Goal: Communication & Community: Answer question/provide support

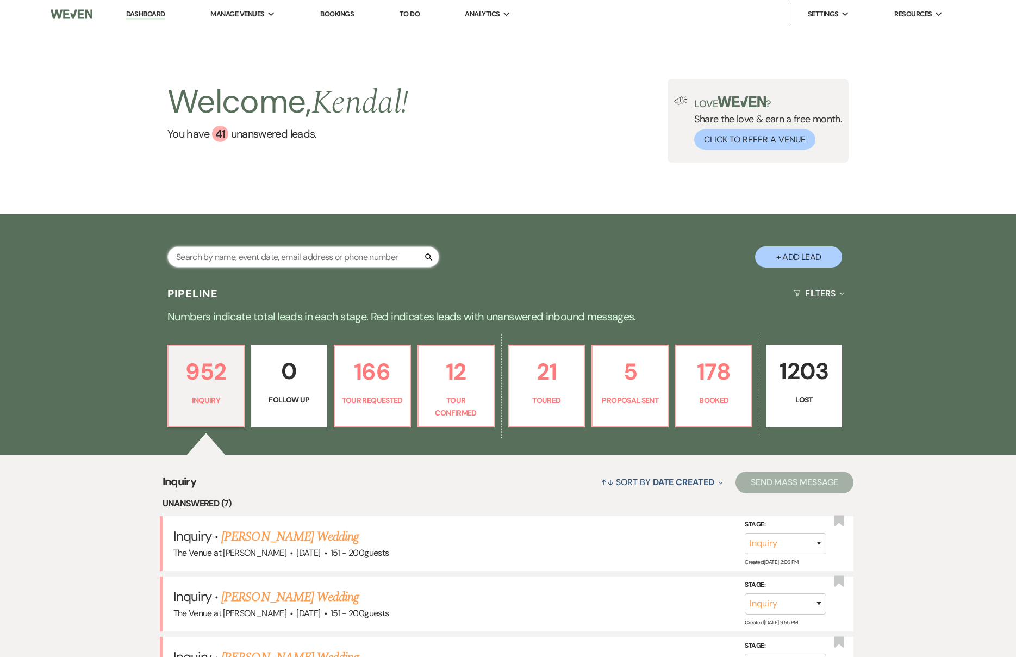
click at [368, 262] on input "text" at bounding box center [303, 256] width 272 height 21
type input "henderson"
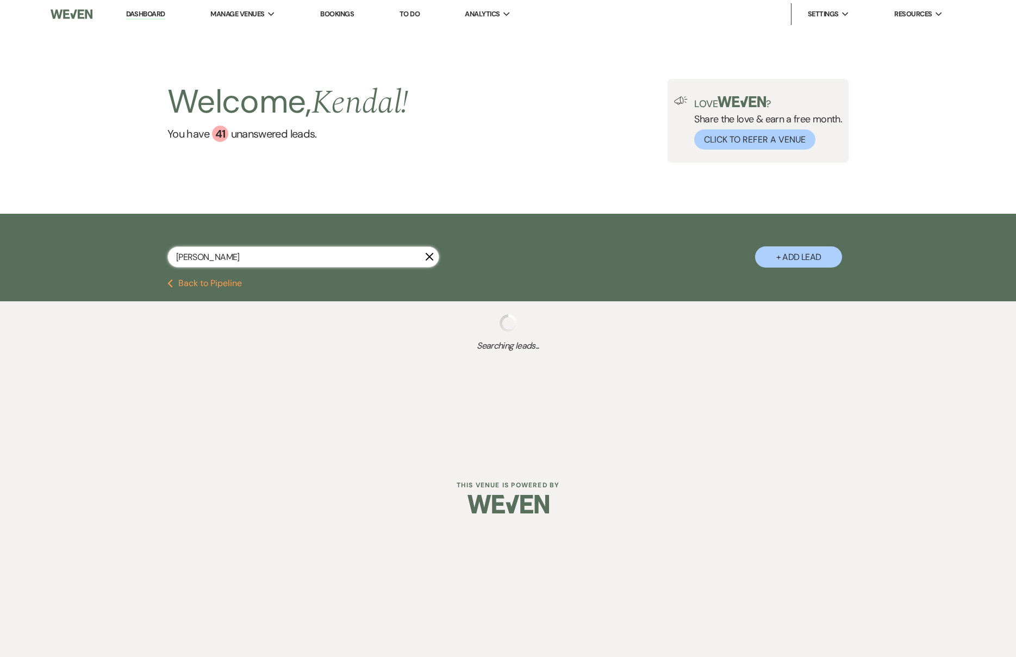
select select "8"
select select "4"
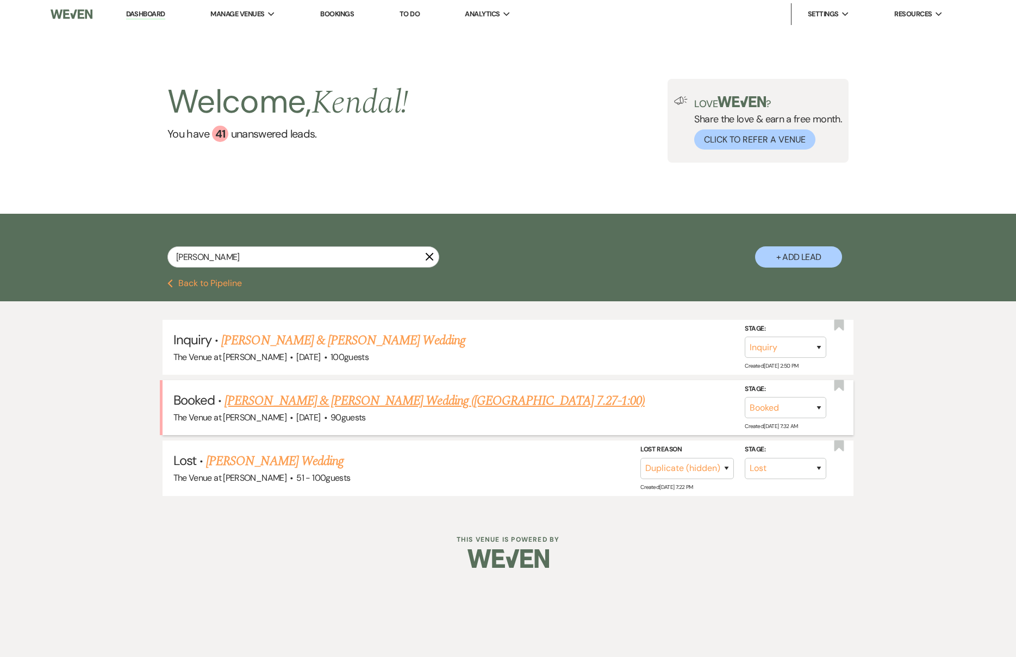
click at [280, 405] on link "Jordyn Henderson & Thomas Morgan's Wedding (OH 7.27-1:00)" at bounding box center [435, 401] width 420 height 20
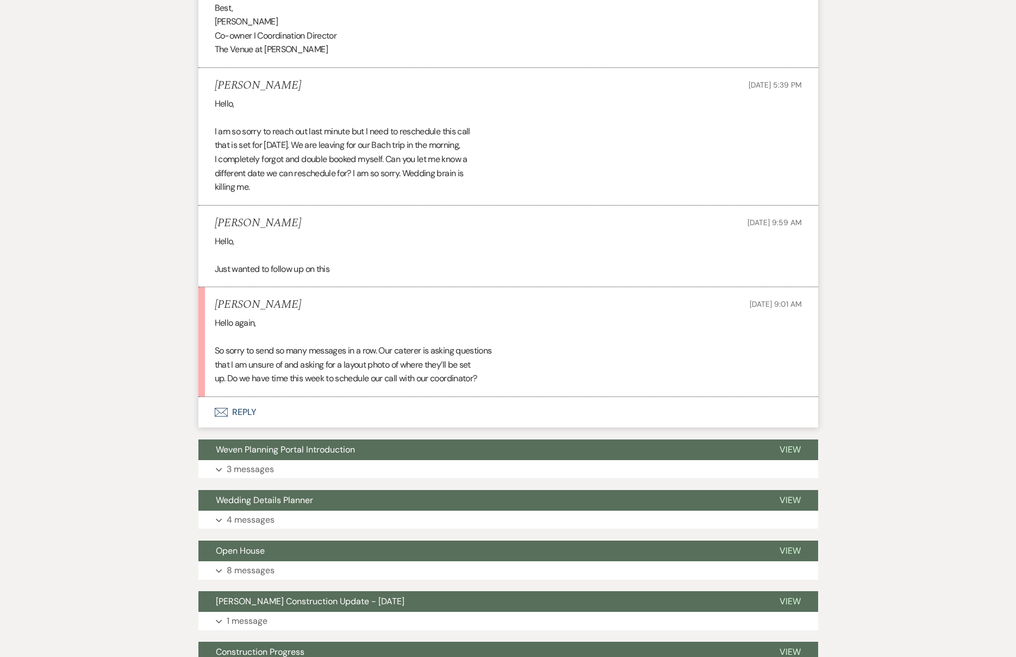
click at [253, 397] on button "Envelope Reply" at bounding box center [508, 412] width 620 height 30
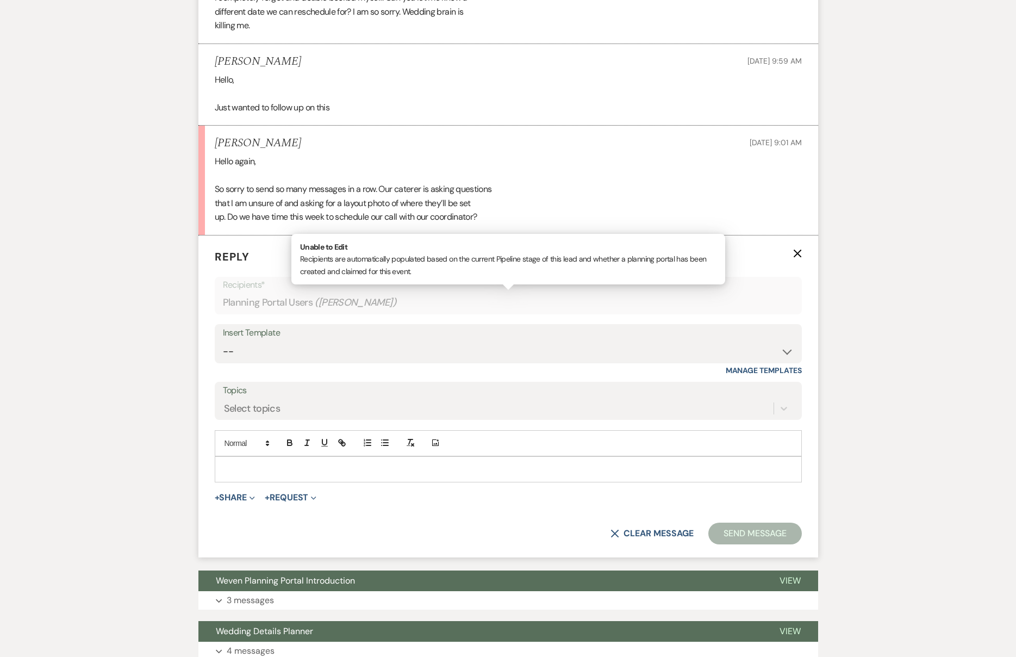
scroll to position [1973, 0]
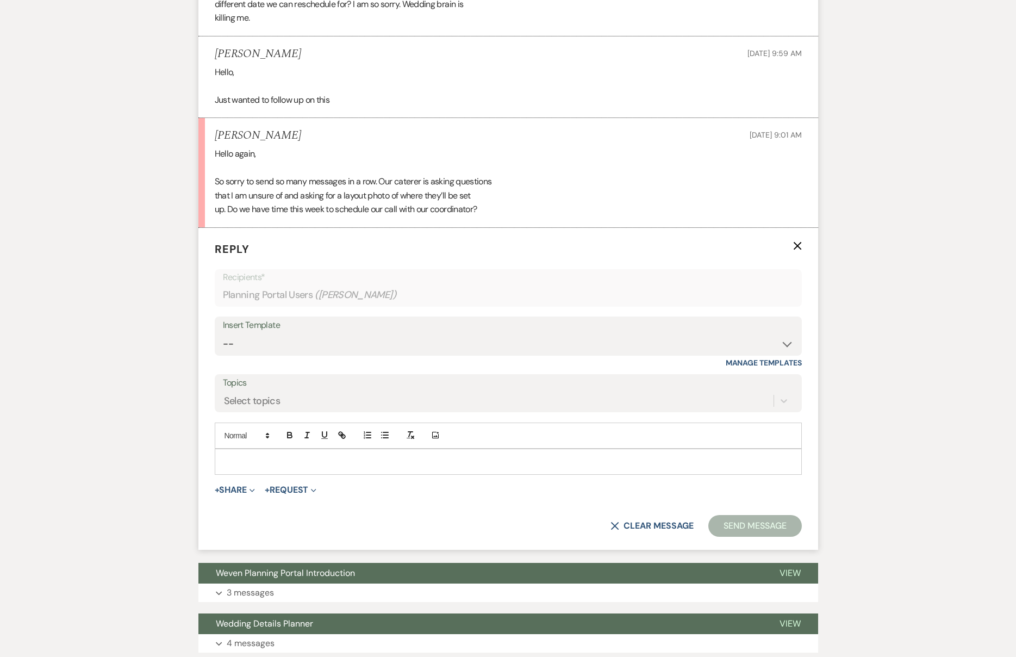
click at [257, 456] on p at bounding box center [509, 462] width 570 height 12
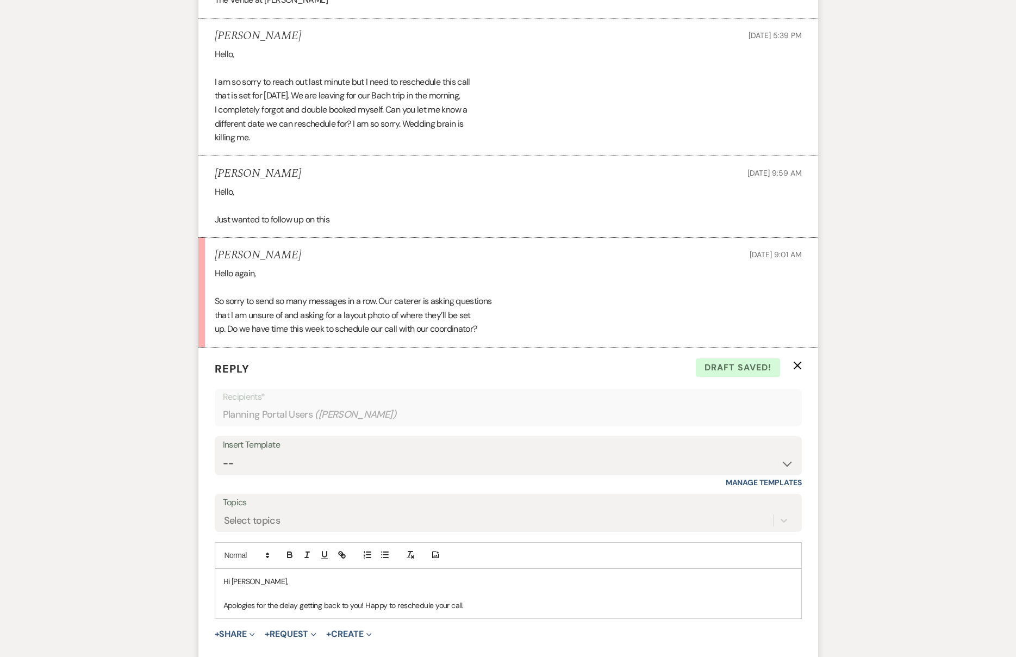
scroll to position [1853, 0]
click at [370, 600] on p "Apologies for the delay getting back to you! Happy to reschedule your call." at bounding box center [509, 606] width 570 height 12
click at [554, 600] on p "Apologies for the delay getting back to you! We are happy to reschedule your ca…" at bounding box center [509, 606] width 570 height 12
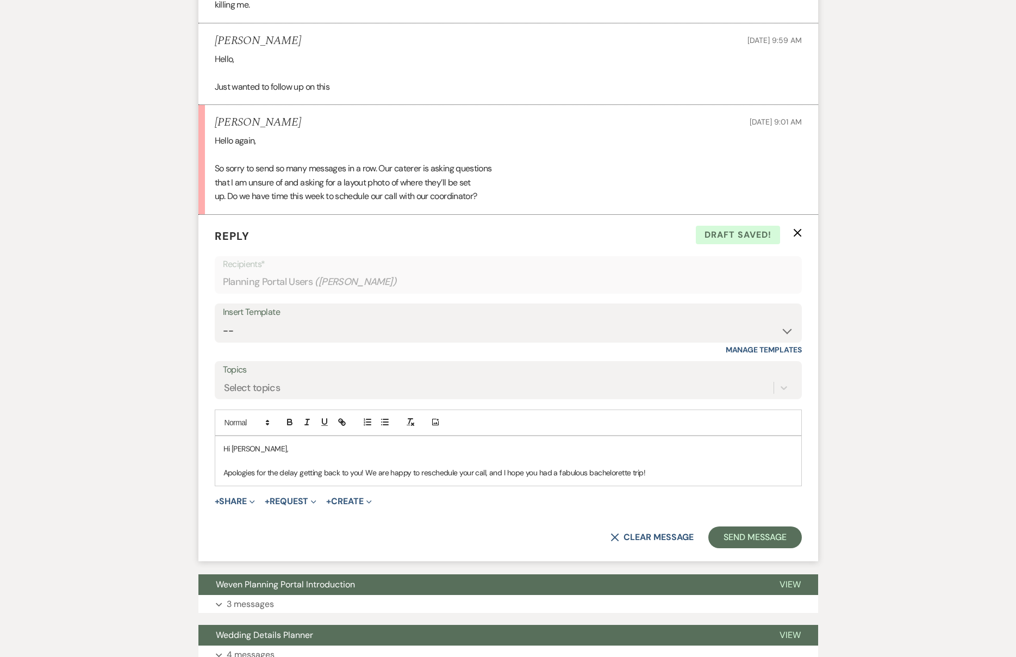
scroll to position [1991, 0]
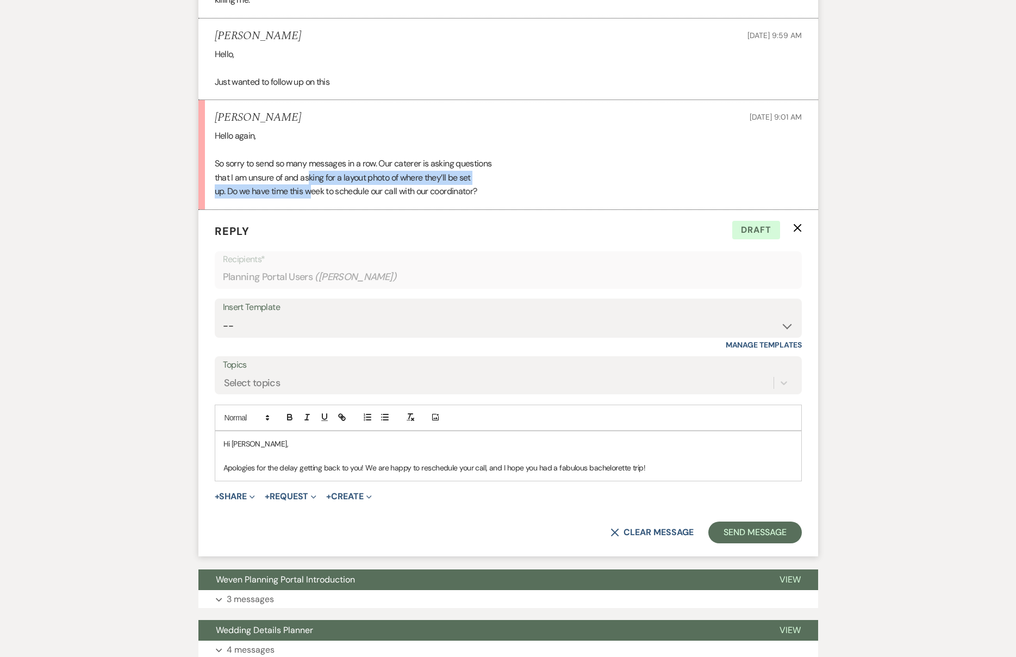
drag, startPoint x: 310, startPoint y: 167, endPoint x: 312, endPoint y: 182, distance: 15.3
click at [312, 183] on div "Hello again, So sorry to send so many messages in a row. Our caterer is asking …" at bounding box center [508, 164] width 587 height 70
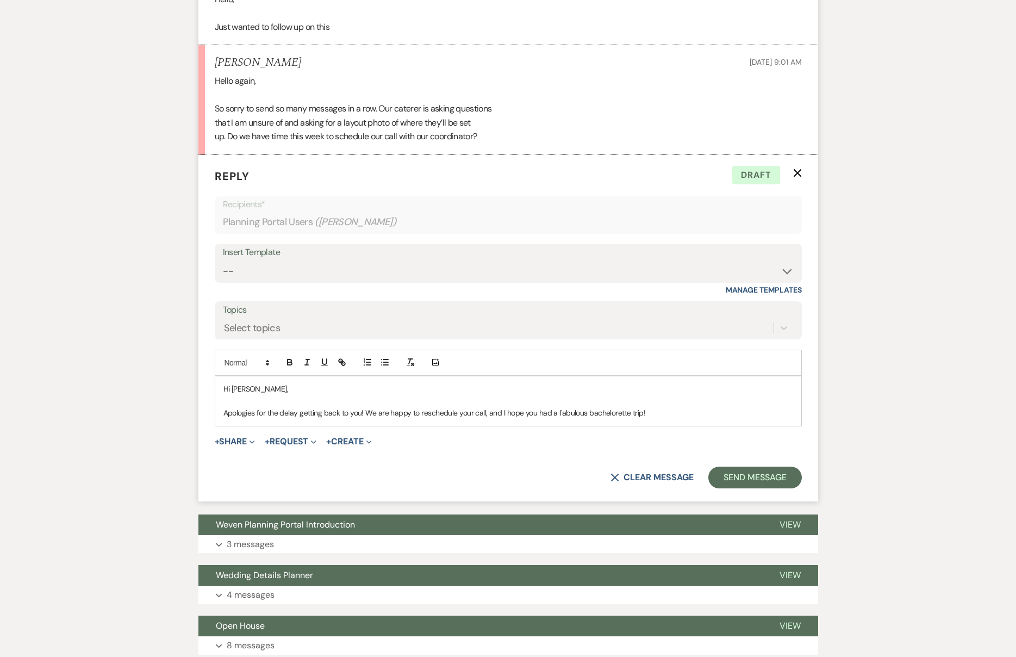
scroll to position [2052, 0]
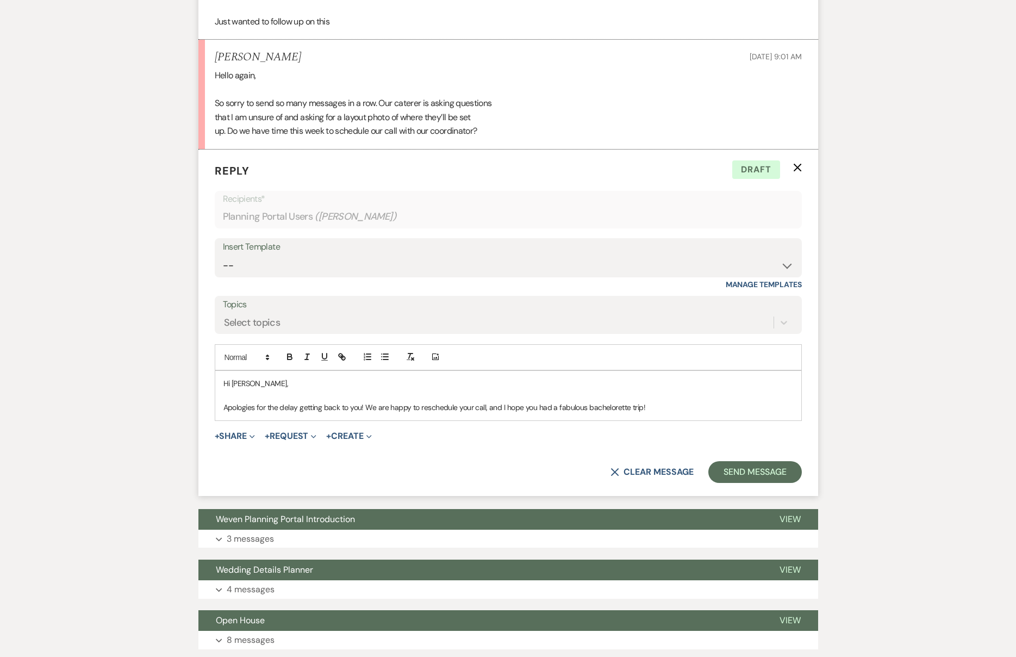
click at [668, 401] on p "Apologies for the delay getting back to you! We are happy to reschedule your ca…" at bounding box center [509, 407] width 570 height 12
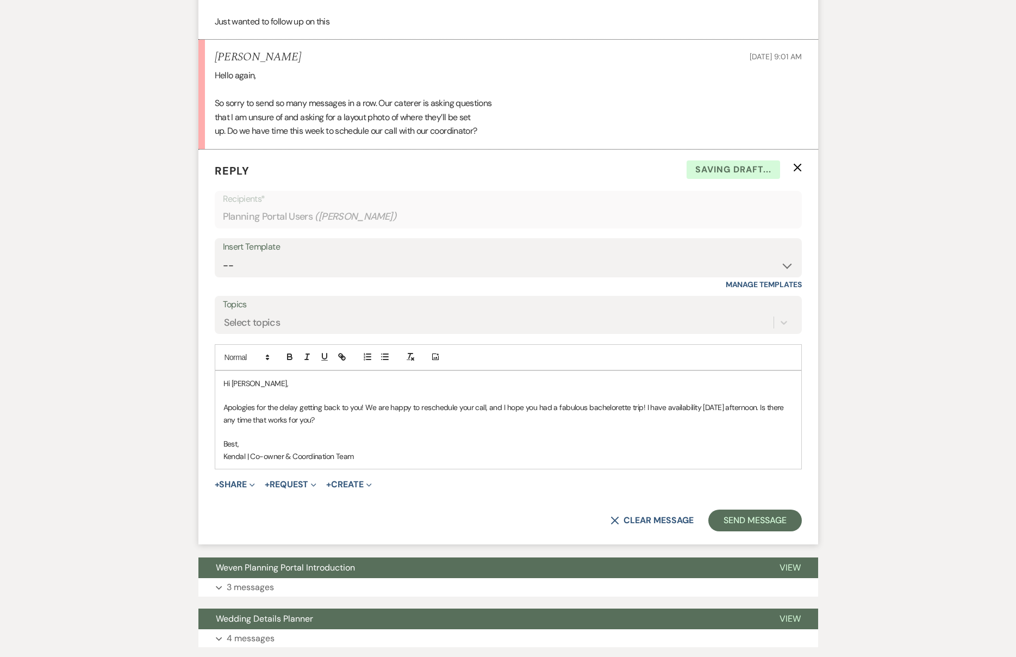
click at [415, 401] on p "Apologies for the delay getting back to you! We are happy to reschedule your ca…" at bounding box center [509, 413] width 570 height 24
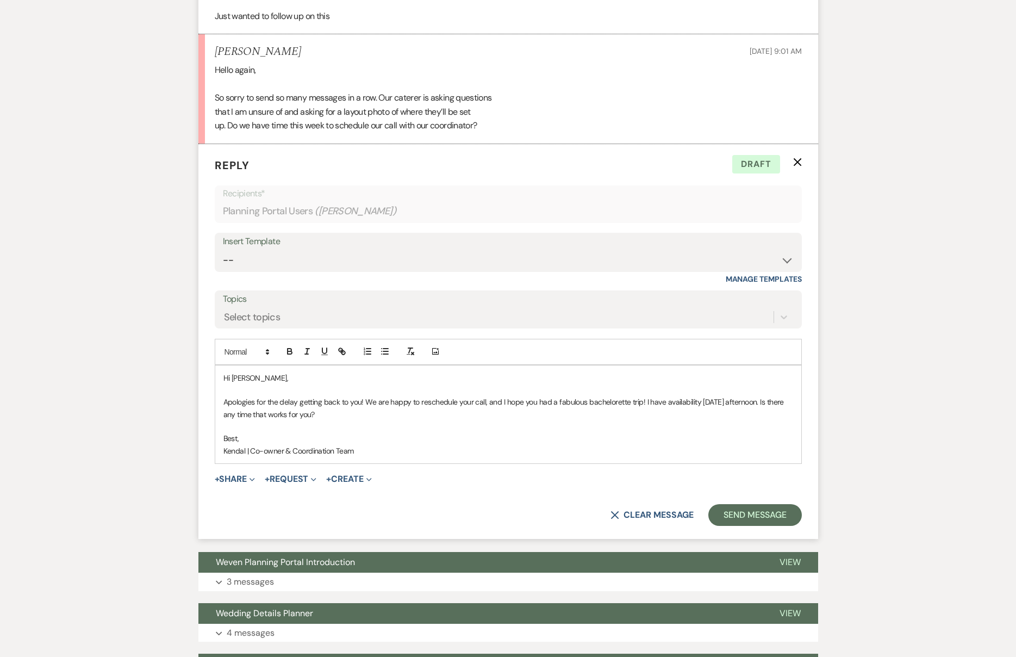
scroll to position [2076, 0]
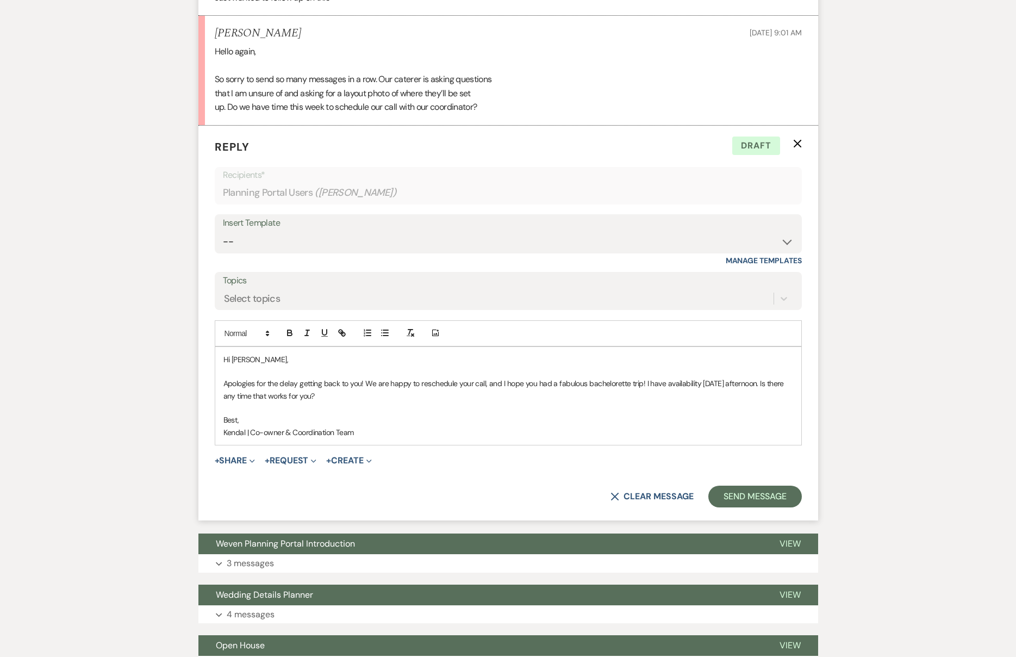
click at [362, 380] on p "Apologies for the delay getting back to you! We are happy to reschedule your ca…" at bounding box center [509, 389] width 570 height 24
click at [405, 414] on p "Best," at bounding box center [509, 420] width 570 height 12
click at [435, 426] on p "Kendal | Co-owner & Coordination Team" at bounding box center [509, 432] width 570 height 12
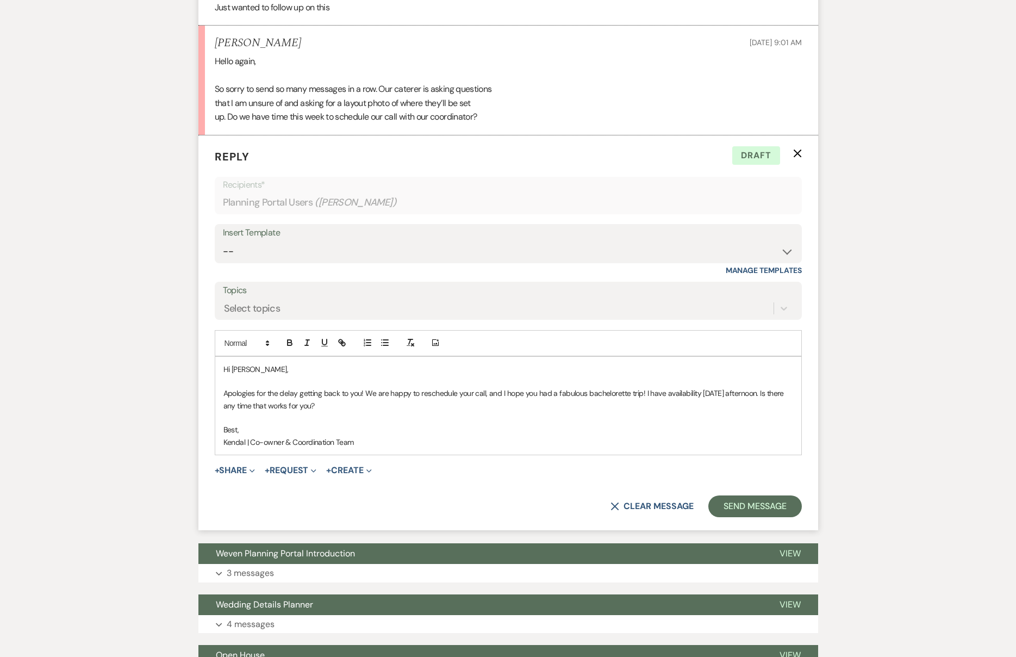
scroll to position [2100, 0]
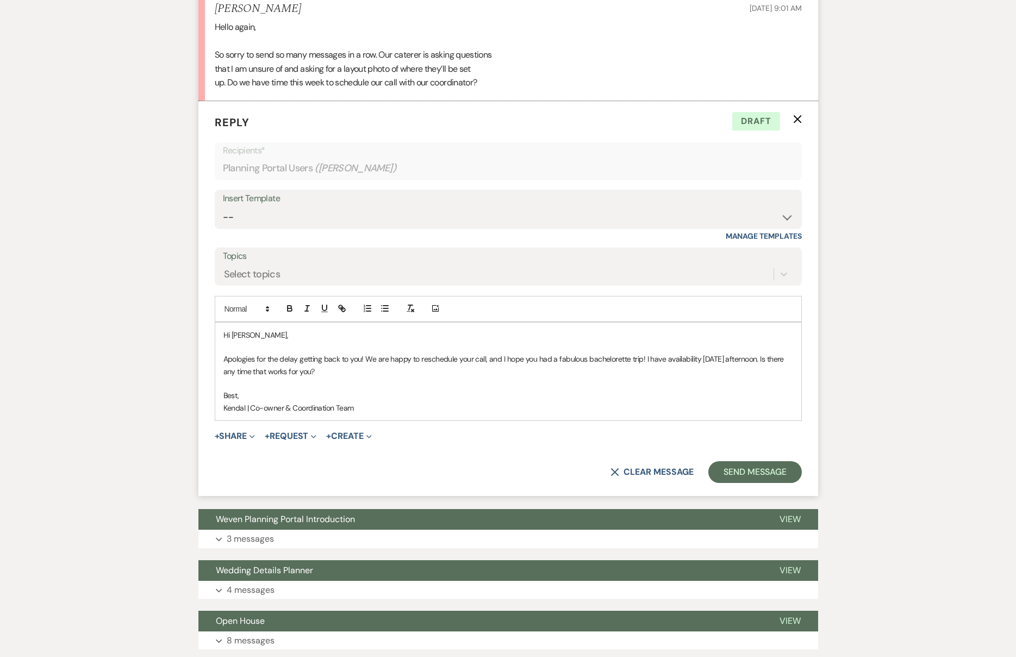
click at [672, 358] on p "Apologies for the delay getting back to you! We are happy to reschedule your ca…" at bounding box center [509, 365] width 570 height 24
click at [678, 402] on p "Kendal | Co-owner & Coordination Team" at bounding box center [509, 408] width 570 height 12
click at [744, 461] on button "Send Message" at bounding box center [755, 472] width 93 height 22
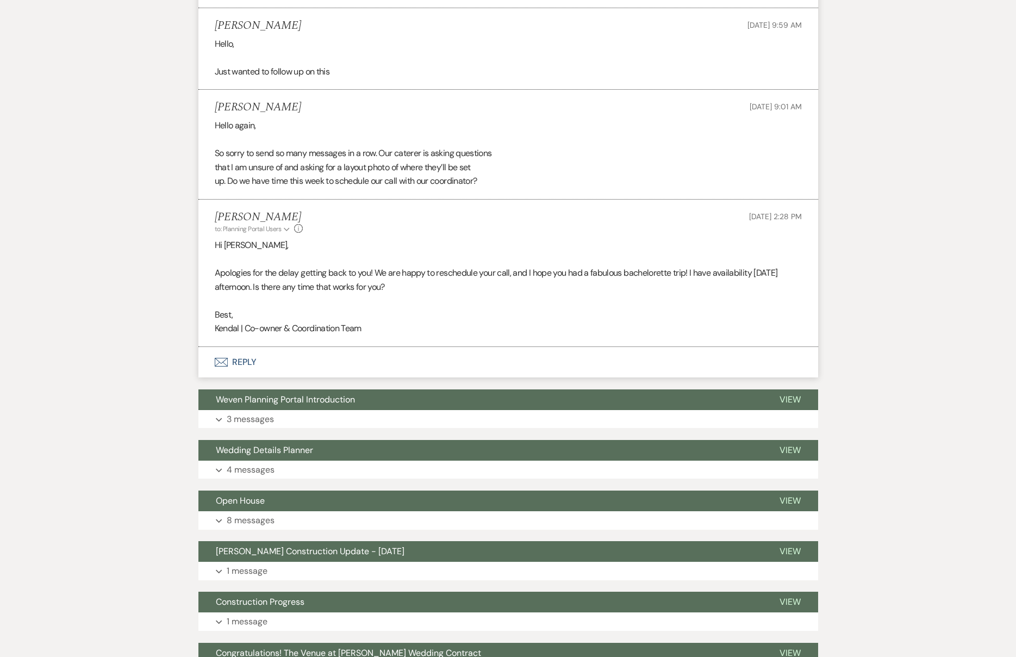
scroll to position [1979, 0]
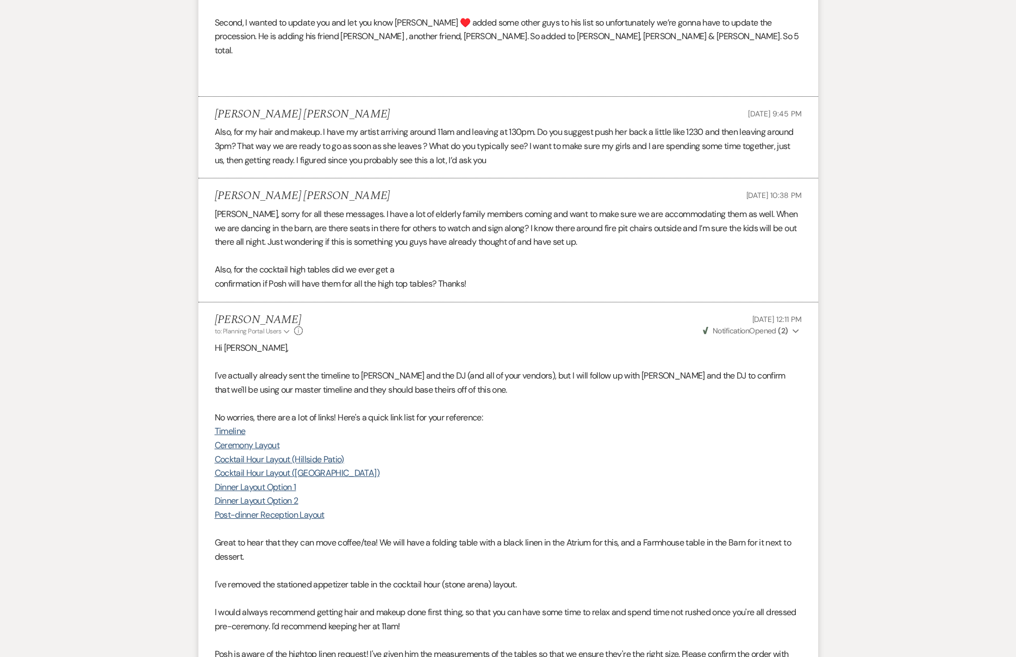
scroll to position [6327, 0]
click at [231, 425] on link "Timeline" at bounding box center [230, 430] width 31 height 11
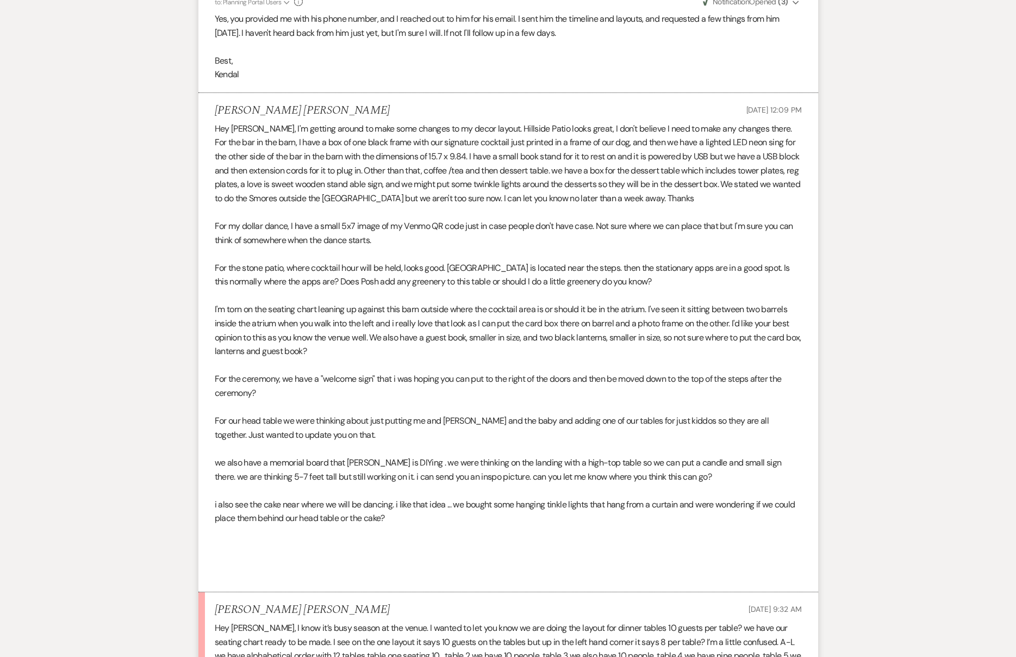
scroll to position [8517, 0]
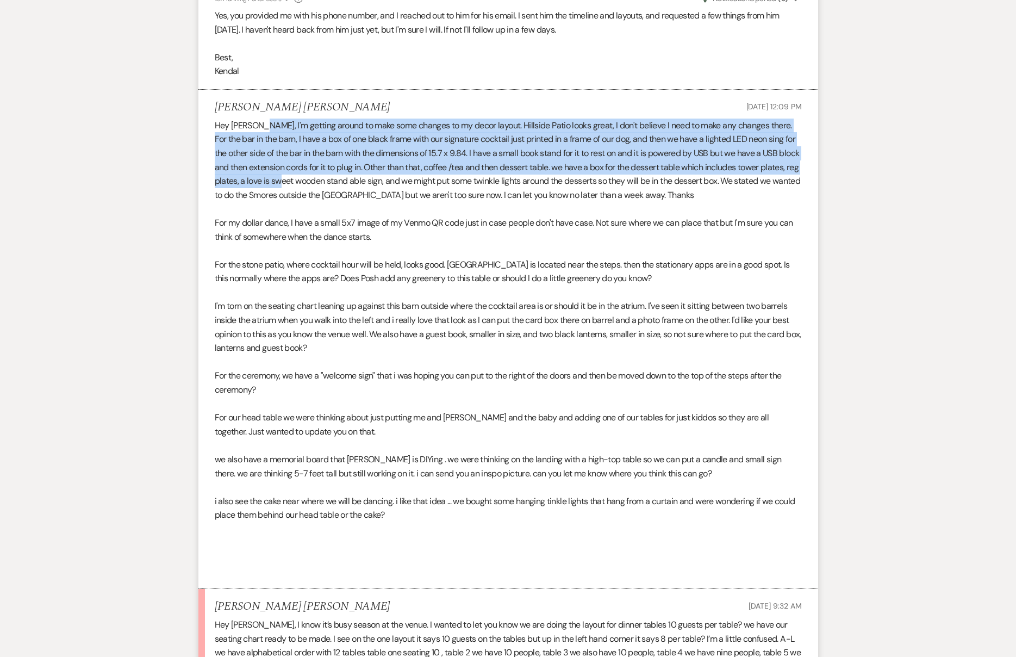
drag, startPoint x: 259, startPoint y: 96, endPoint x: 309, endPoint y: 147, distance: 71.1
click at [309, 148] on p "Hey [PERSON_NAME], I'm getting around to make some changes to my decor layout. …" at bounding box center [508, 161] width 587 height 84
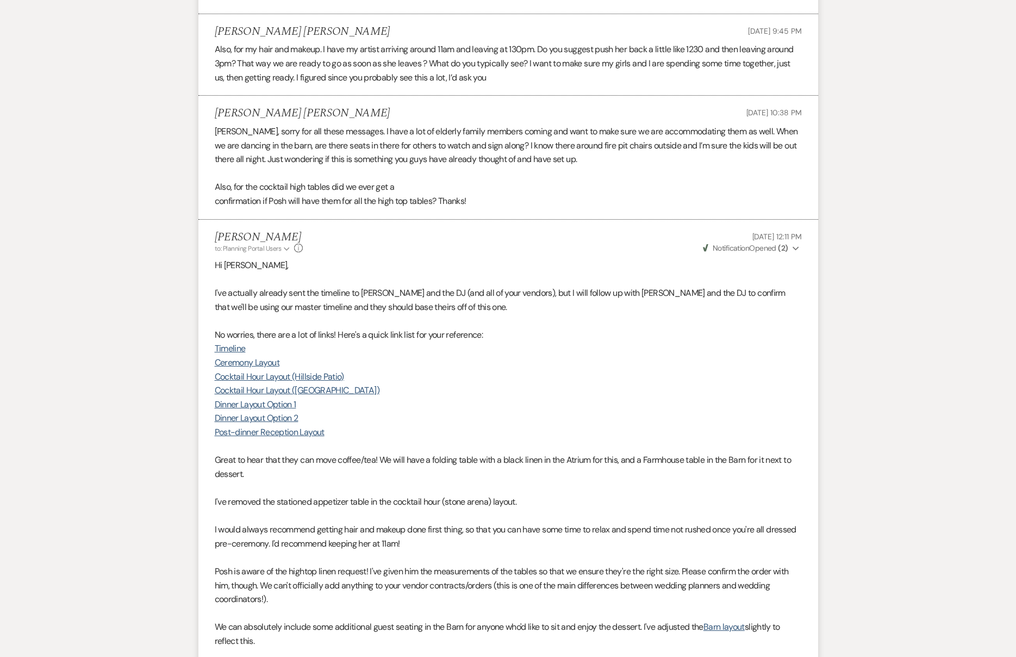
scroll to position [6382, 0]
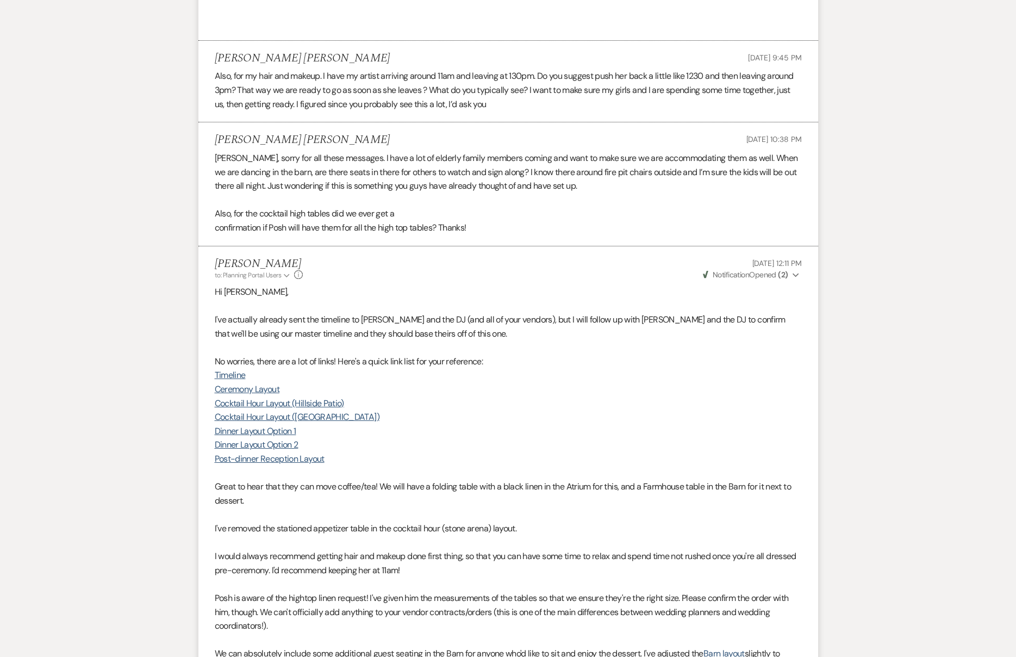
click at [308, 522] on p "I've removed the stationed appetizer table in the cocktail hour (stone arena) l…" at bounding box center [508, 529] width 587 height 14
click at [258, 453] on link "Post-dinner Reception Layout" at bounding box center [270, 458] width 110 height 11
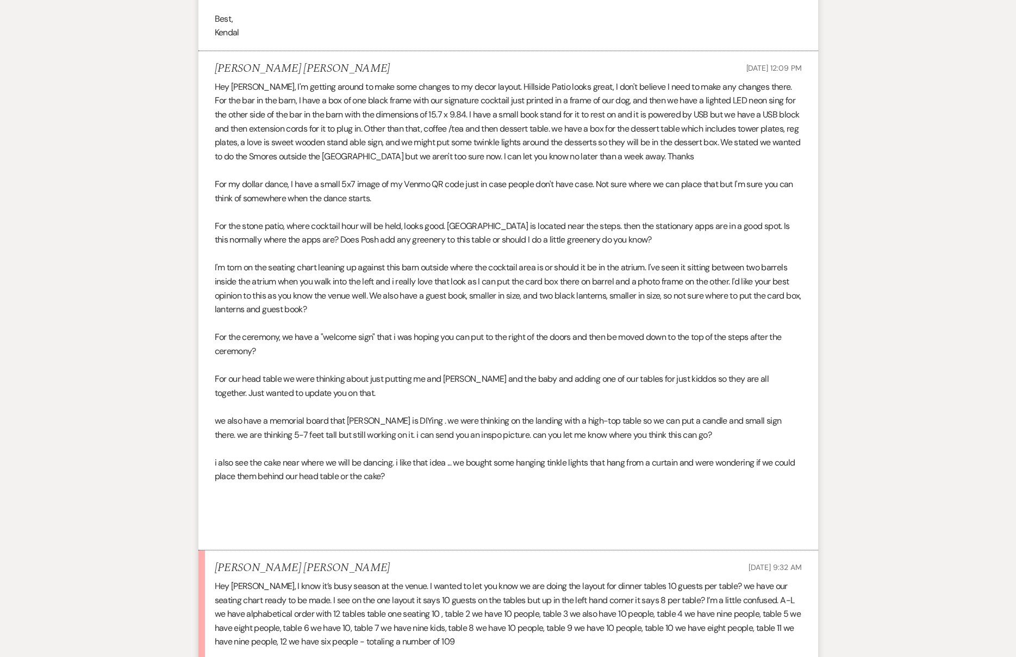
scroll to position [8526, 0]
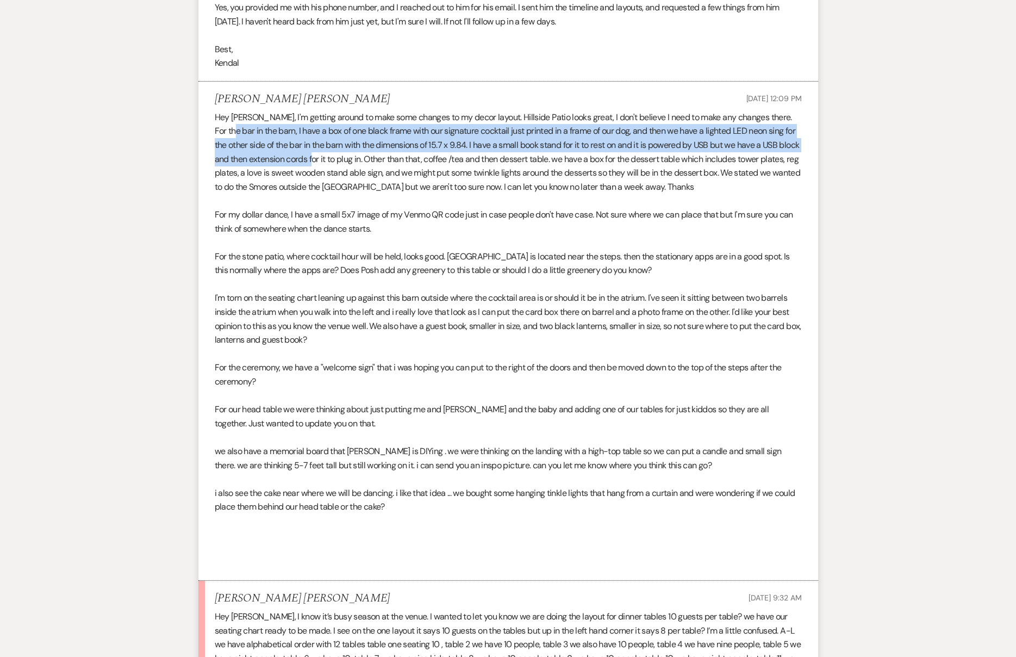
drag, startPoint x: 218, startPoint y: 104, endPoint x: 317, endPoint y: 126, distance: 101.3
click at [317, 126] on p "Hey [PERSON_NAME], I'm getting around to make some changes to my decor layout. …" at bounding box center [508, 152] width 587 height 84
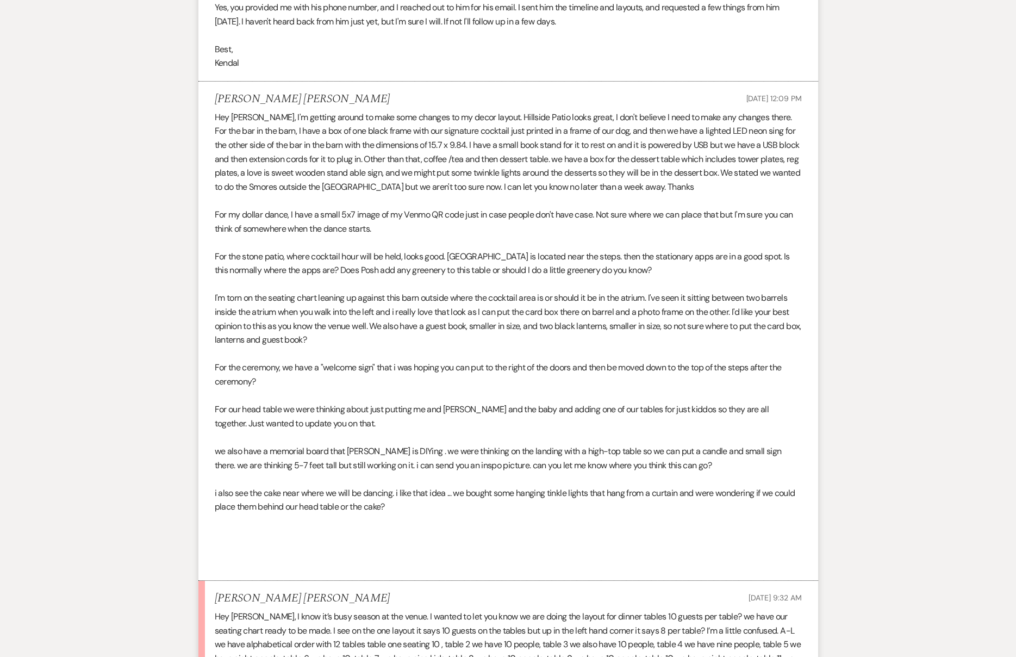
click at [496, 141] on p "Hey [PERSON_NAME], I'm getting around to make some changes to my decor layout. …" at bounding box center [508, 152] width 587 height 84
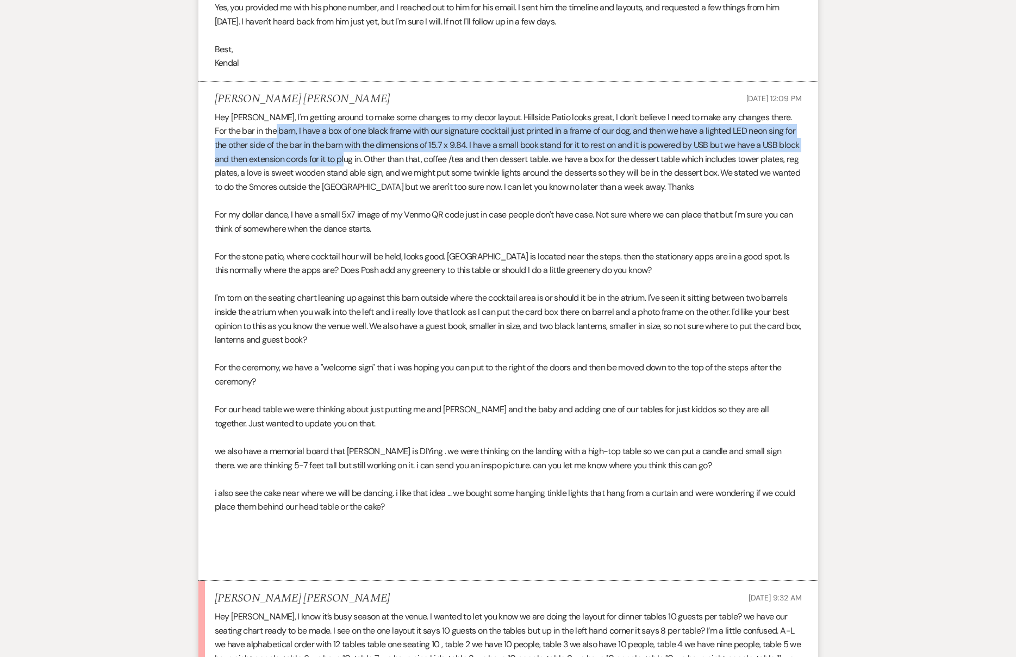
drag, startPoint x: 257, startPoint y: 103, endPoint x: 350, endPoint y: 130, distance: 96.4
click at [350, 130] on p "Hey [PERSON_NAME], I'm getting around to make some changes to my decor layout. …" at bounding box center [508, 152] width 587 height 84
copy p "I have a box of one black frame with our signature cocktail just printed in a f…"
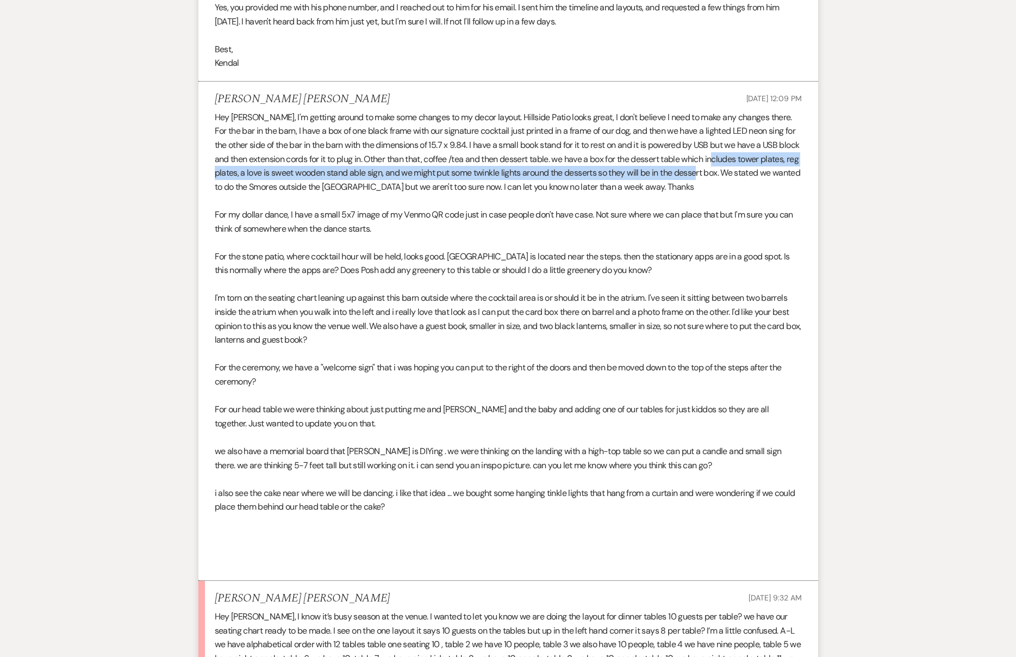
drag, startPoint x: 730, startPoint y: 133, endPoint x: 724, endPoint y: 147, distance: 15.4
click at [724, 147] on p "Hey [PERSON_NAME], I'm getting around to make some changes to my decor layout. …" at bounding box center [508, 152] width 587 height 84
copy p "tower plates, reg plates, a love is sweet wooden stand able sign, and we might …"
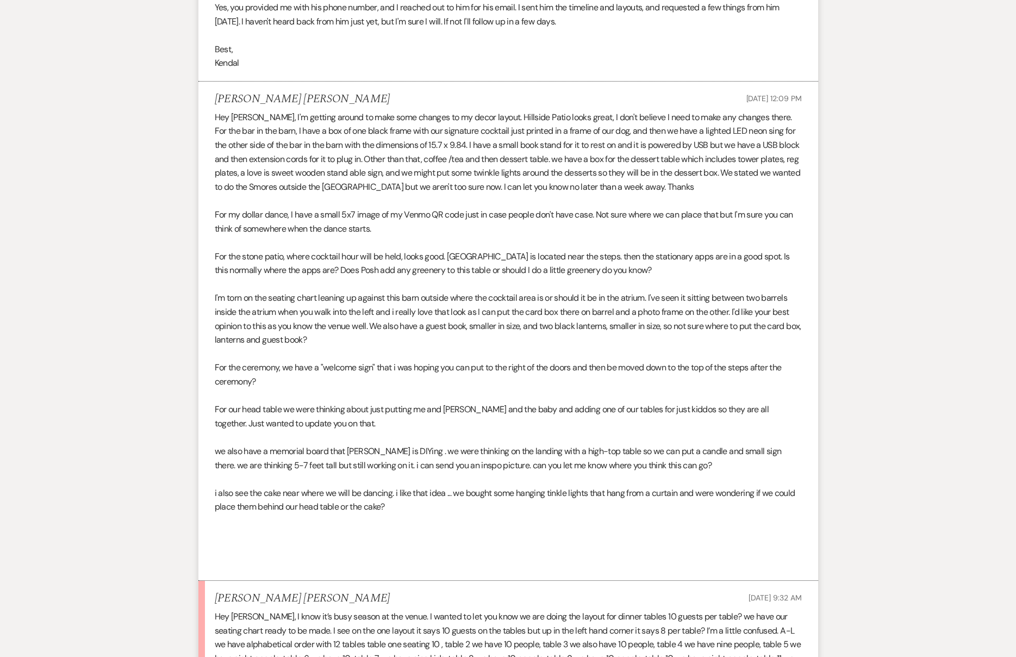
click at [311, 208] on p "For my dollar dance, I have a small 5x7 image of my Venmo QR code just in case …" at bounding box center [508, 222] width 587 height 28
click at [402, 208] on p "For my dollar dance, I have a small 5x7 image of my Venmo QR code just in case …" at bounding box center [508, 222] width 587 height 28
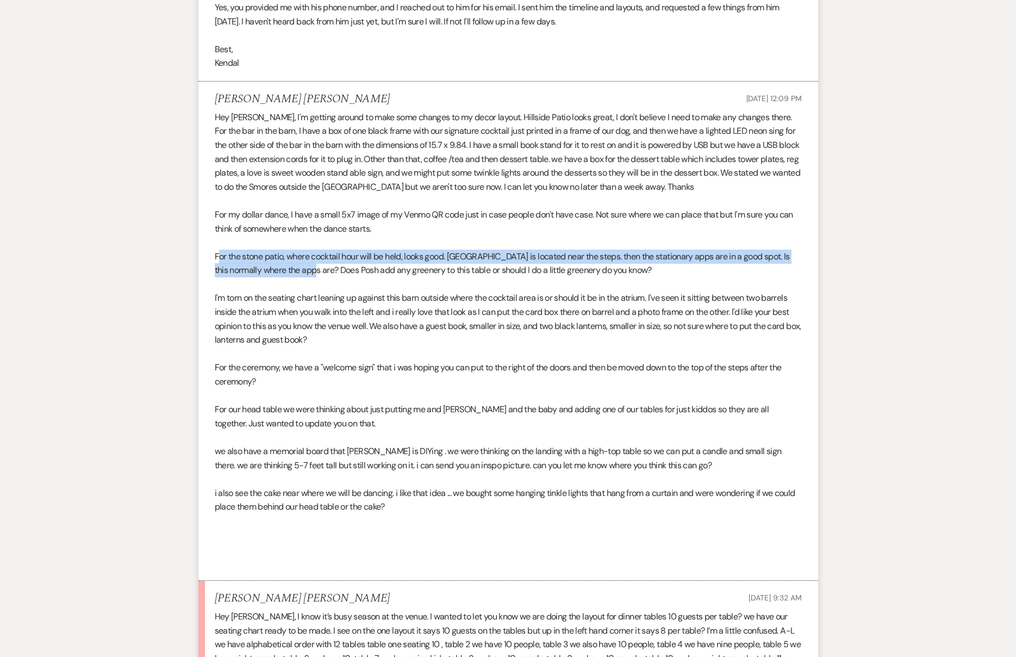
drag, startPoint x: 218, startPoint y: 229, endPoint x: 318, endPoint y: 244, distance: 101.1
click at [318, 250] on p "For the stone patio, where cocktail hour will be held, looks good. [GEOGRAPHIC_…" at bounding box center [508, 264] width 587 height 28
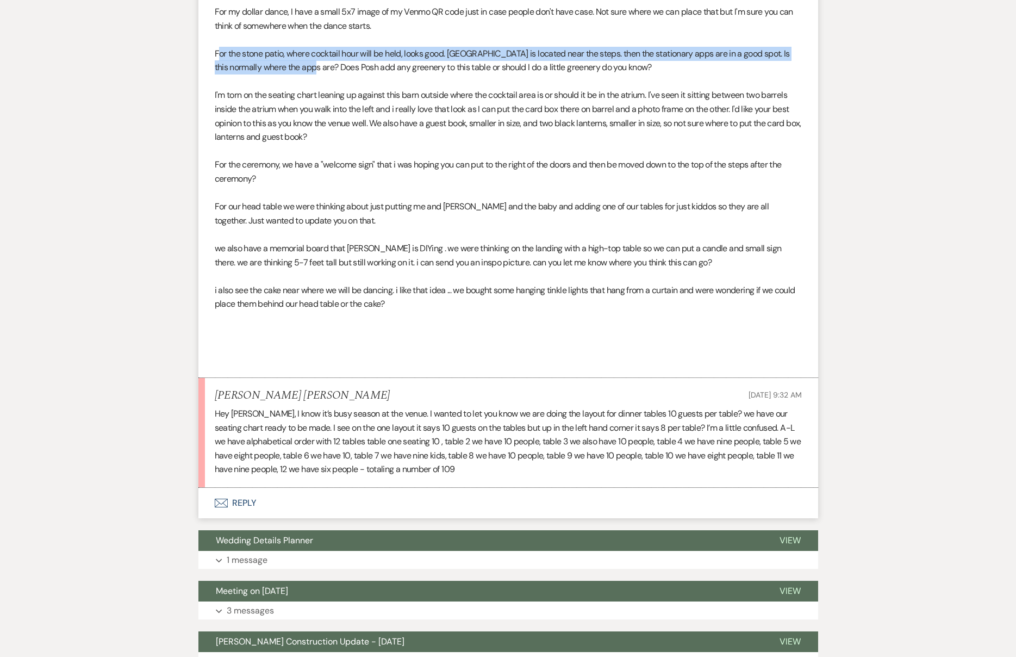
scroll to position [8771, 0]
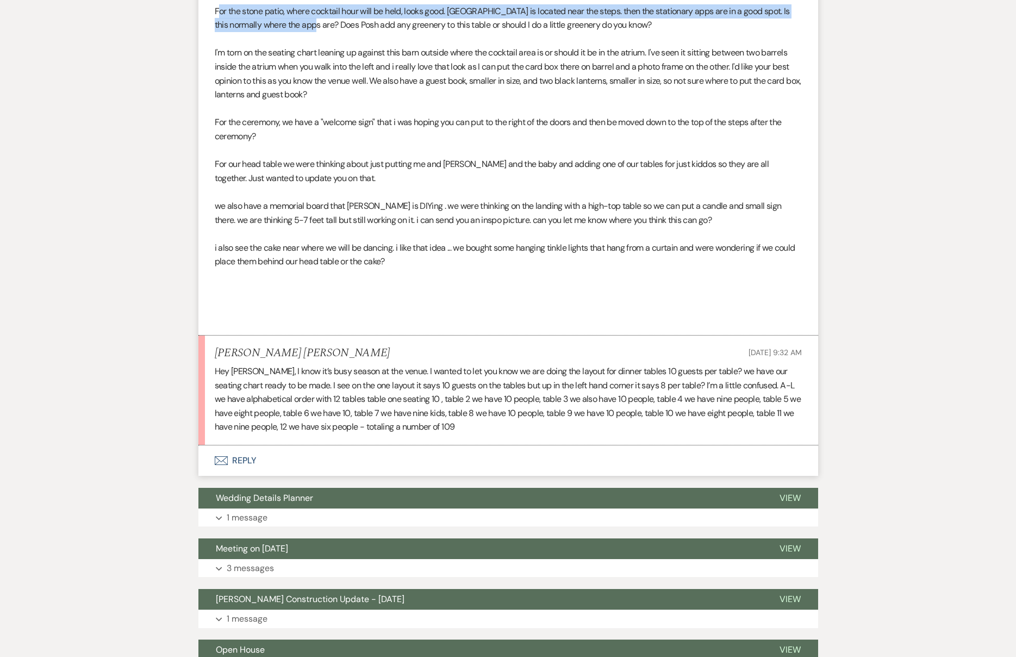
click at [276, 445] on button "Envelope Reply" at bounding box center [508, 460] width 620 height 30
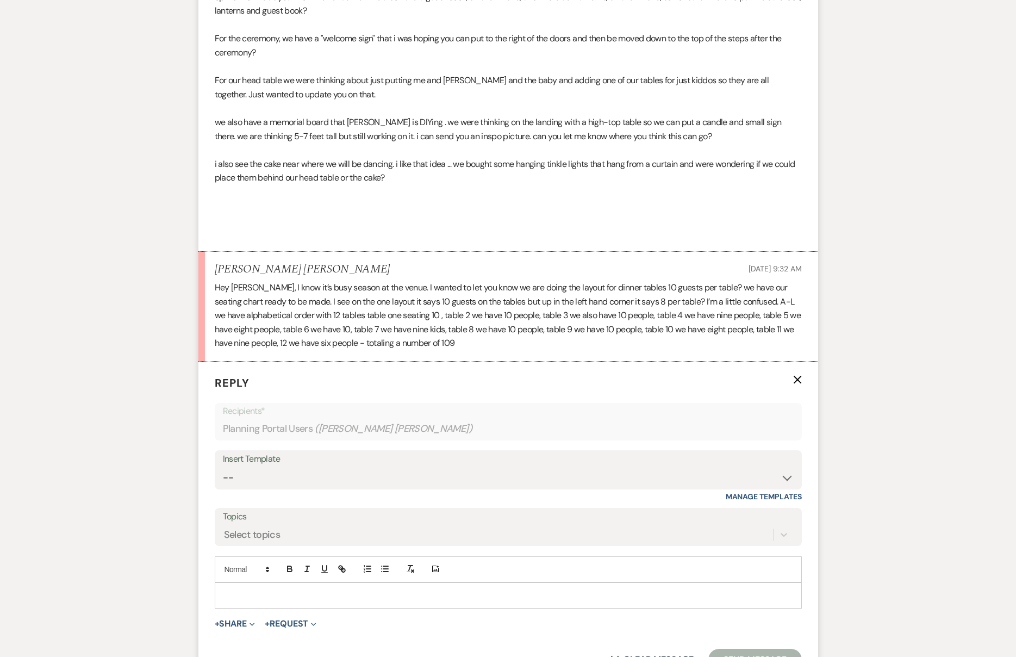
scroll to position [8856, 0]
click at [389, 588] on p at bounding box center [509, 594] width 570 height 12
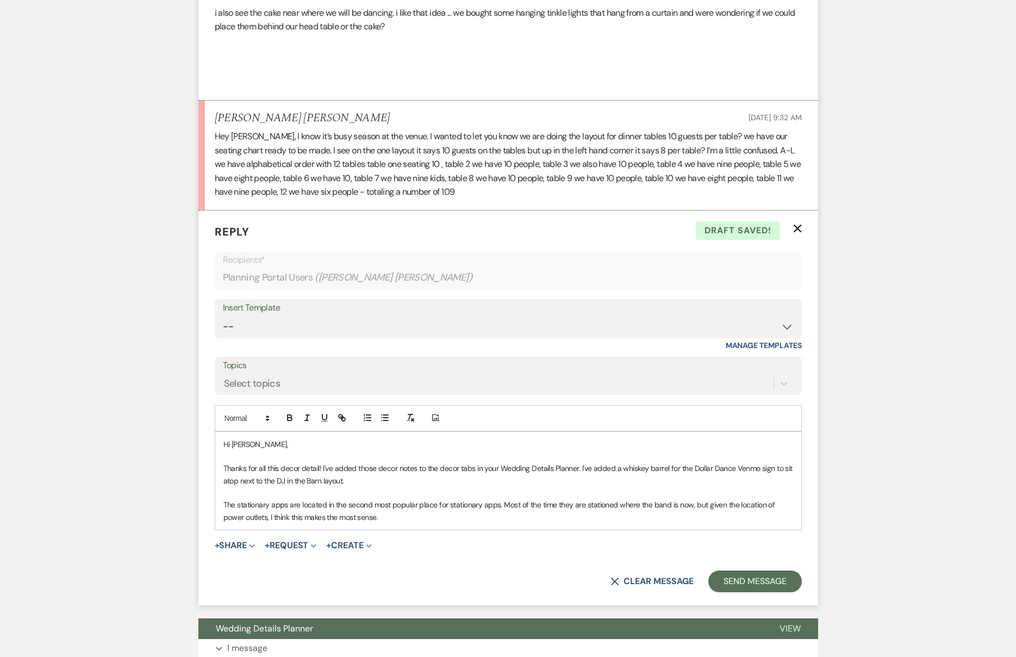
scroll to position [9010, 0]
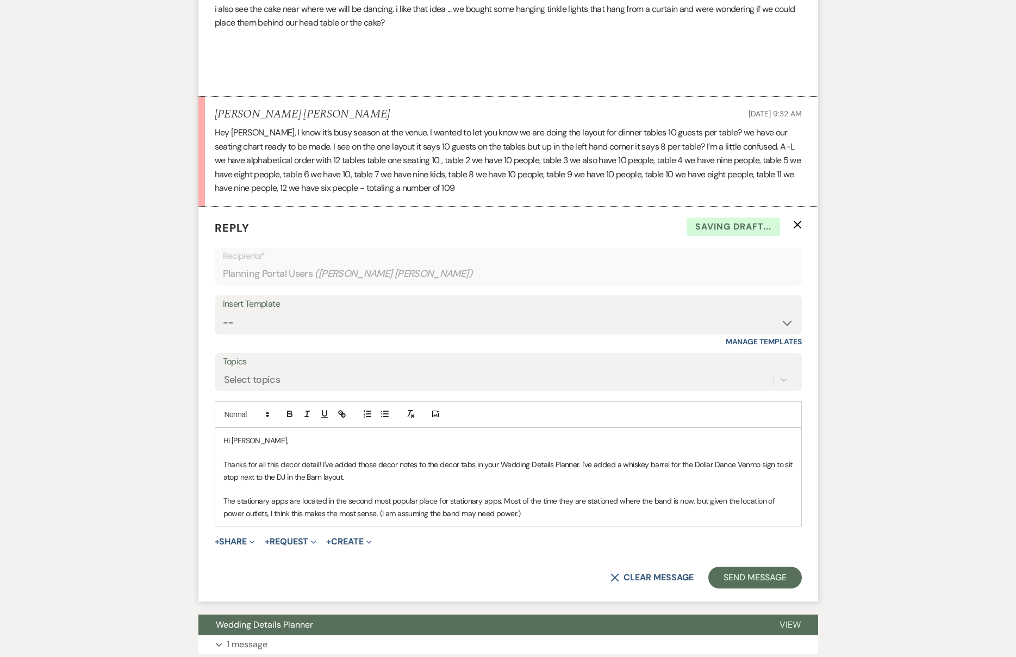
click at [538, 495] on p "The stationary apps are located in the second most popular place for stationary…" at bounding box center [509, 507] width 570 height 24
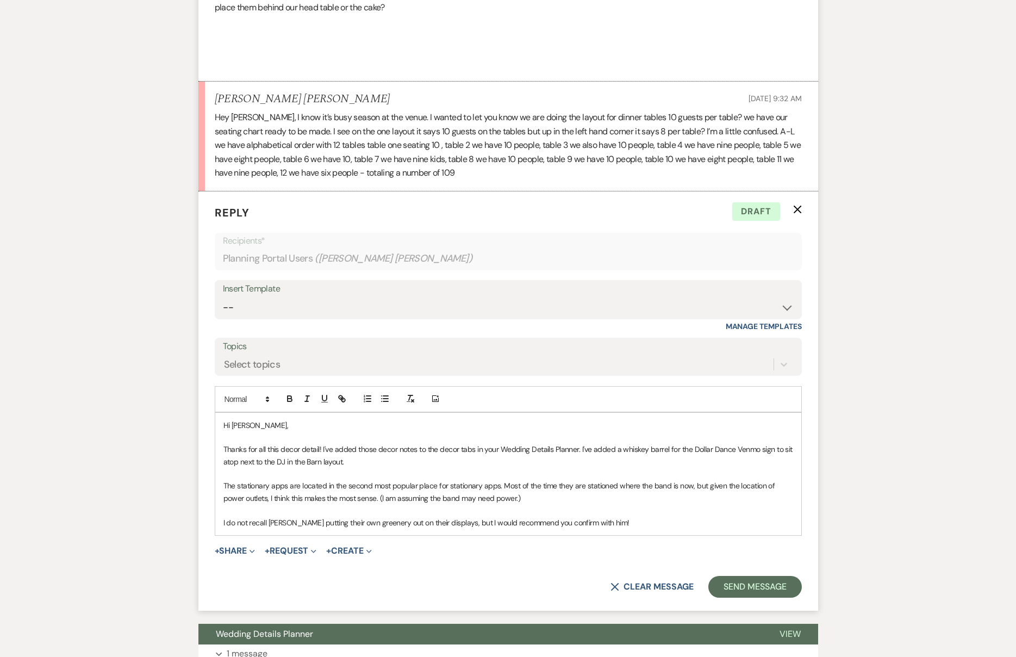
scroll to position [9034, 0]
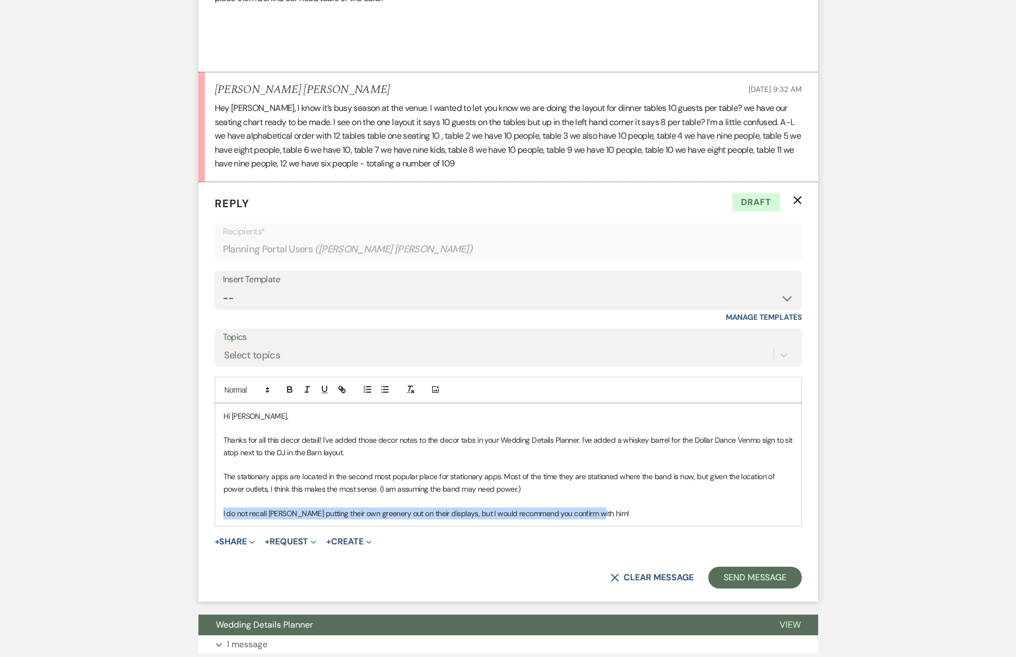
drag, startPoint x: 622, startPoint y: 481, endPoint x: 190, endPoint y: 481, distance: 431.2
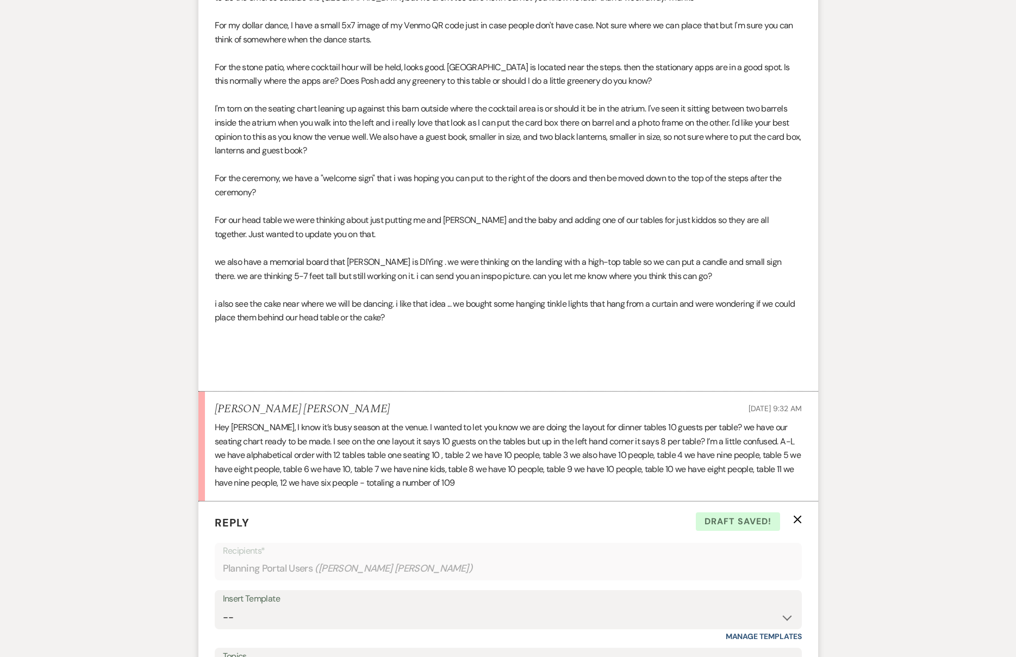
scroll to position [8716, 0]
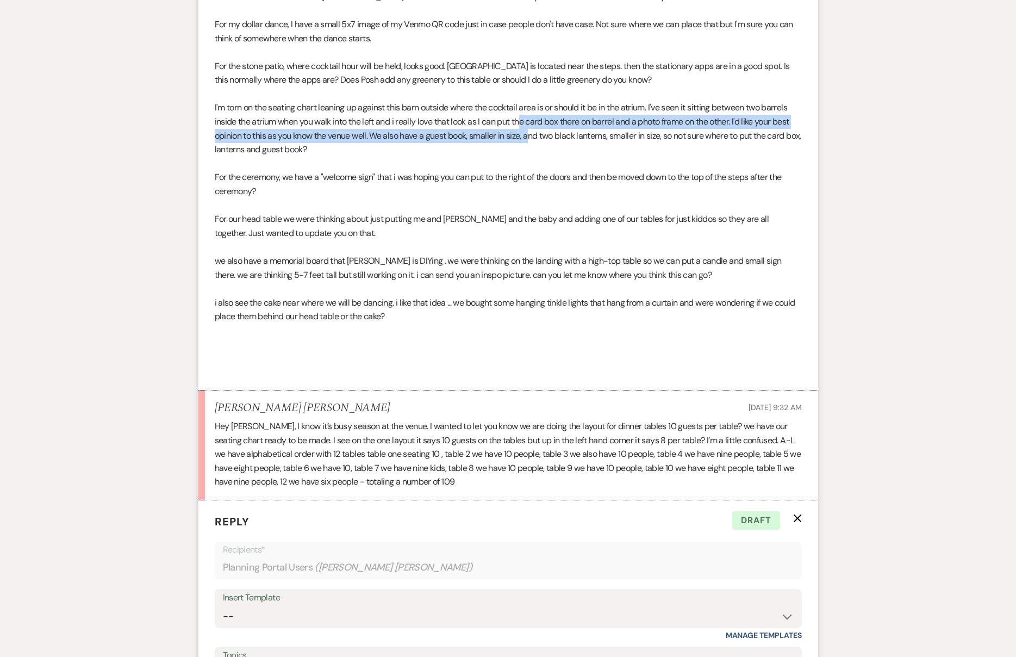
drag, startPoint x: 521, startPoint y: 92, endPoint x: 534, endPoint y: 109, distance: 20.9
click at [535, 109] on p "I'm torn on the seating chart leaning up against this barn outside where the co…" at bounding box center [508, 128] width 587 height 55
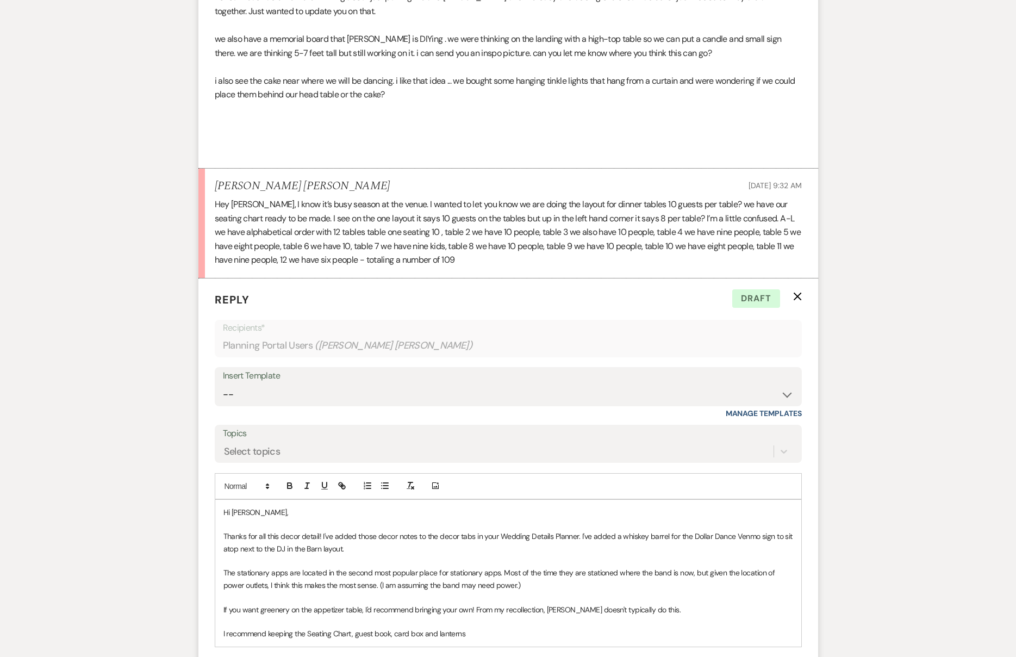
scroll to position [9059, 0]
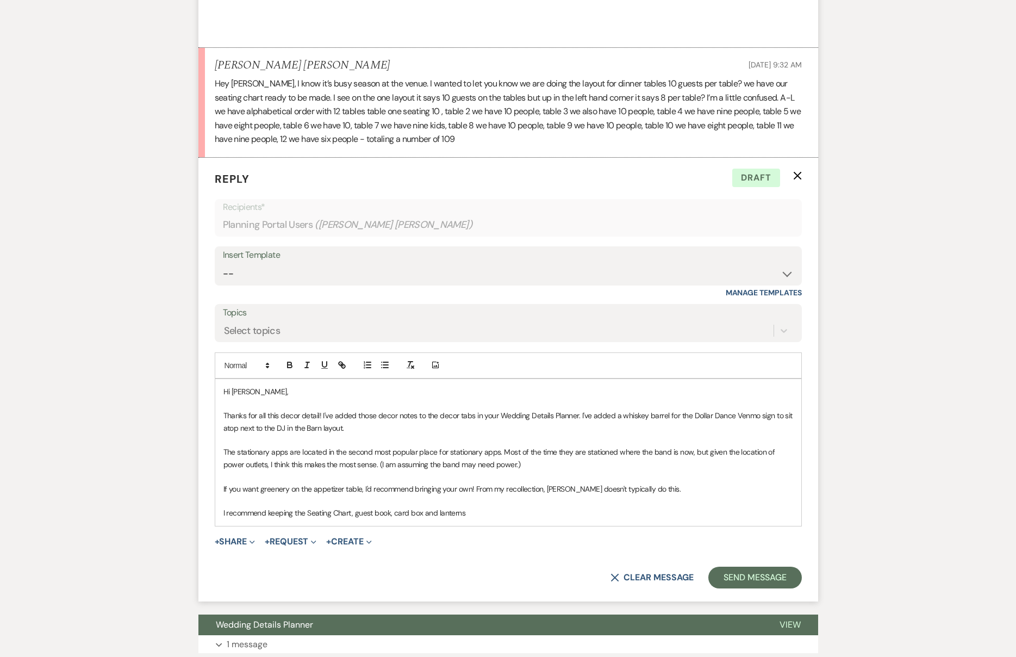
click at [482, 507] on p "I recommend keeping the Seating Chart, guest book, card box and lanterns" at bounding box center [509, 513] width 570 height 12
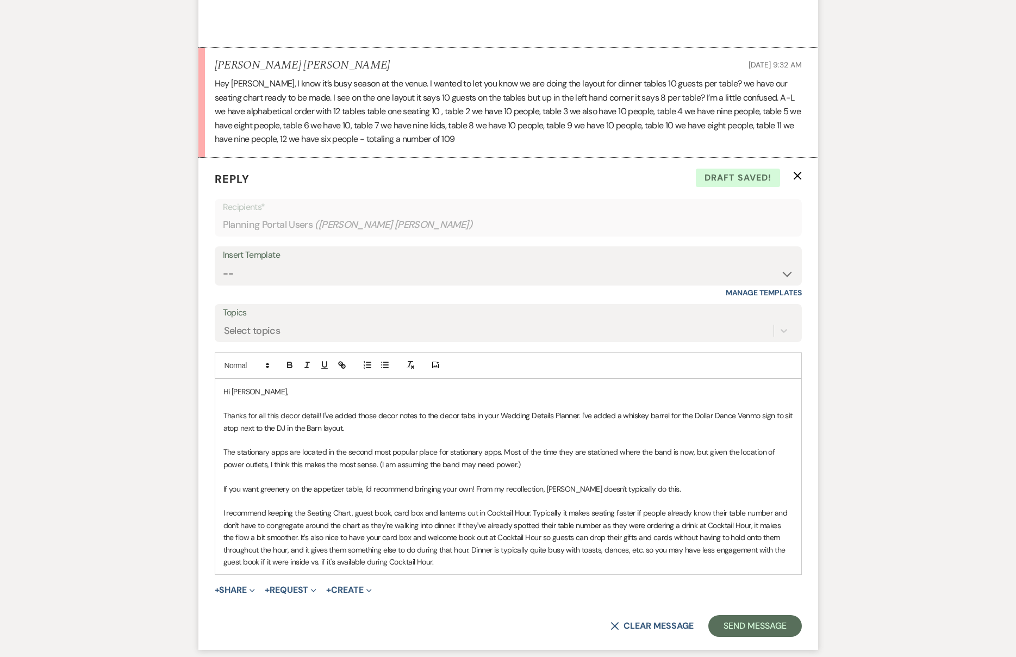
click at [497, 446] on p "The stationary apps are located in the second most popular place for stationary…" at bounding box center [509, 458] width 570 height 24
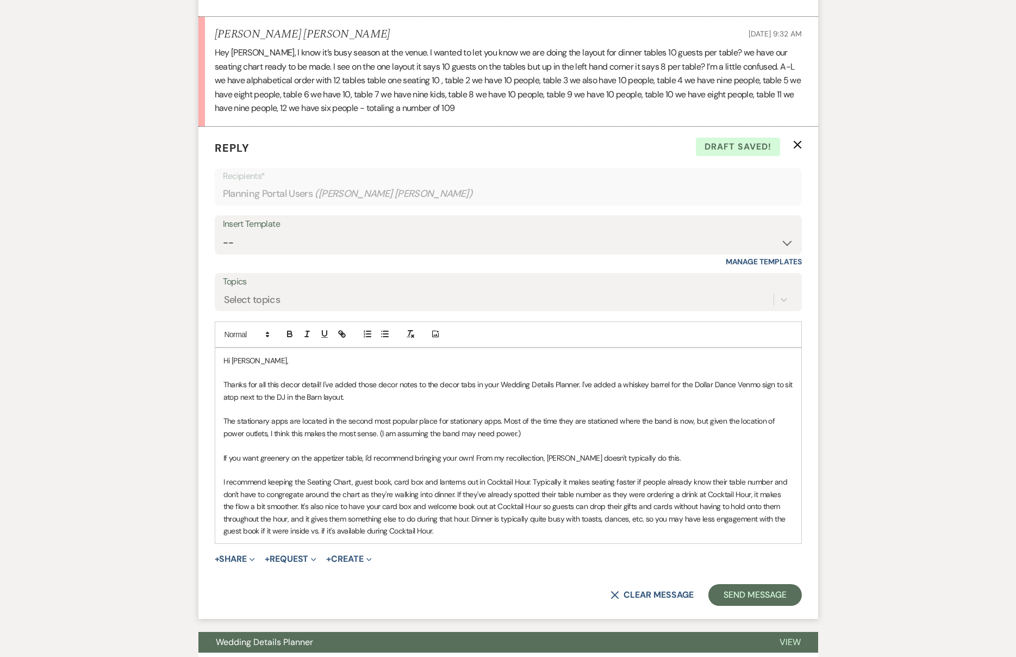
scroll to position [9090, 0]
click at [491, 500] on p "I recommend keeping the Seating Chart, guest book, card box and lanterns out in…" at bounding box center [509, 505] width 570 height 61
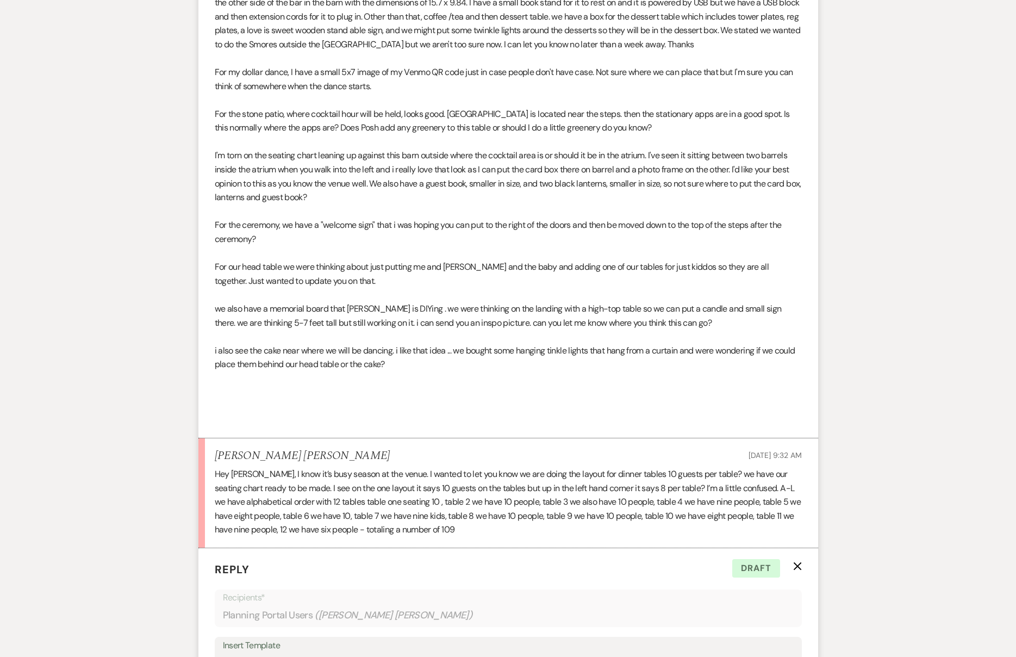
scroll to position [8669, 0]
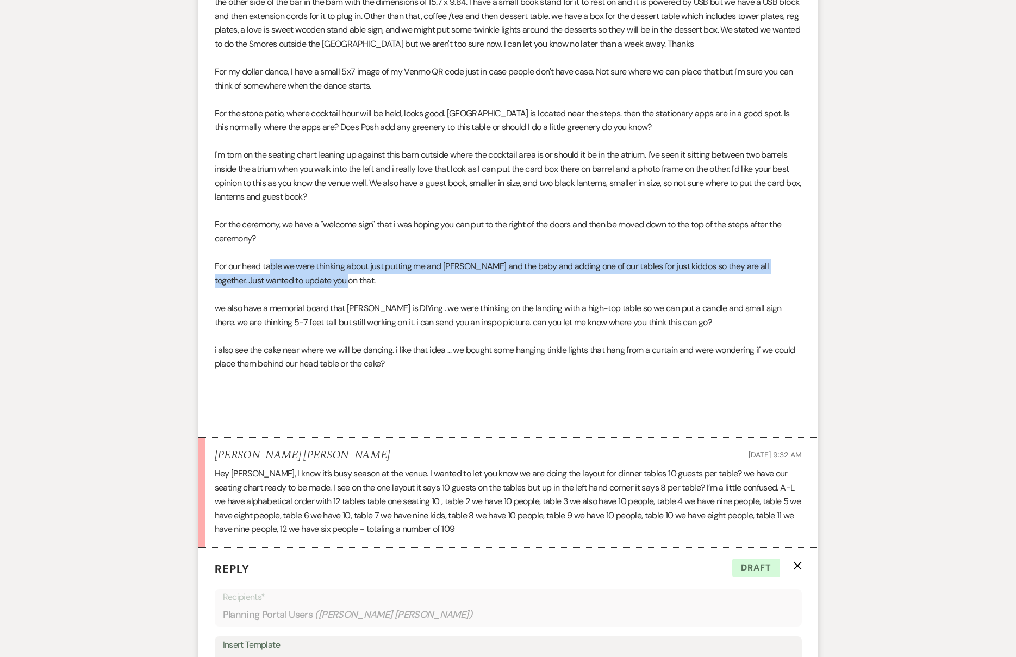
drag, startPoint x: 272, startPoint y: 237, endPoint x: 356, endPoint y: 251, distance: 85.0
click at [356, 259] on p "For our head table we were thinking about just putting me and [PERSON_NAME] and…" at bounding box center [508, 273] width 587 height 28
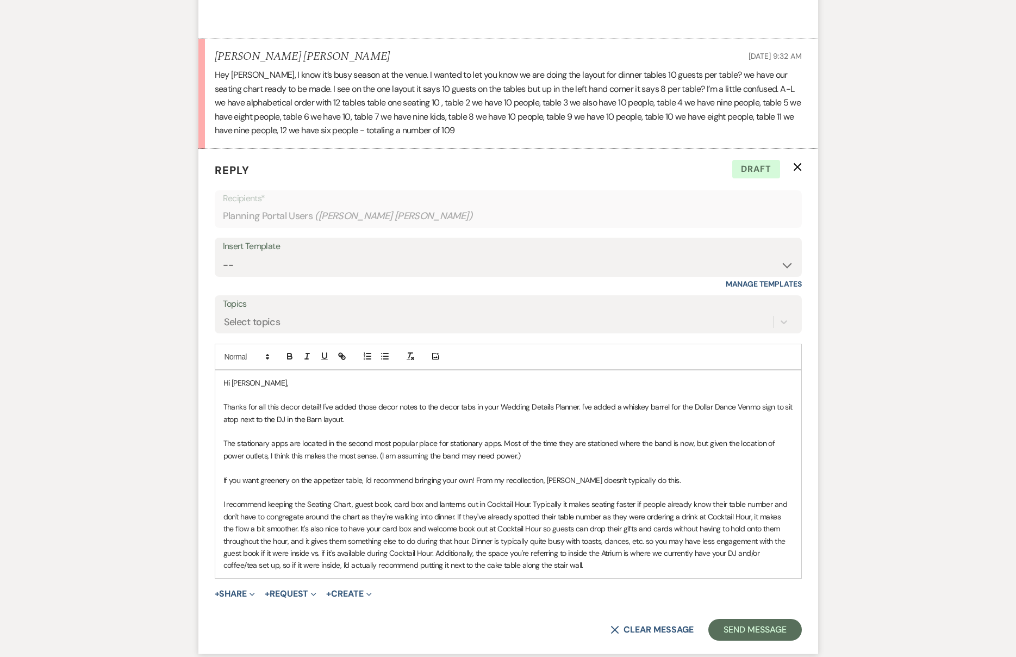
scroll to position [9081, 0]
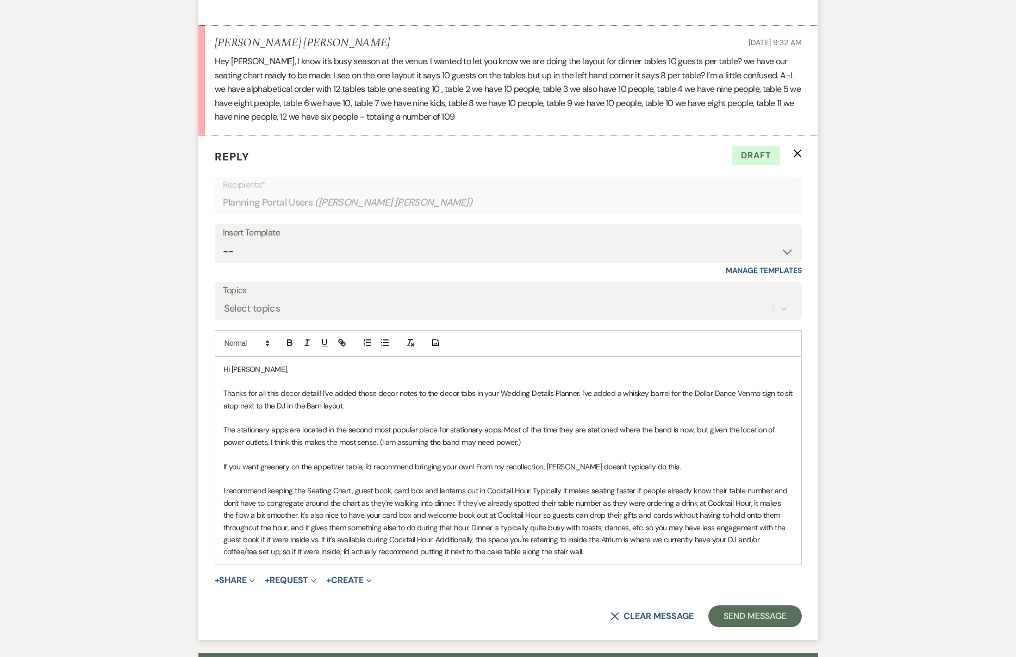
click at [465, 502] on p "I recommend keeping the Seating Chart, guest book, card box and lanterns out in…" at bounding box center [509, 521] width 570 height 73
click at [610, 522] on p "I recommend keeping the Seating Chart, guest book, card box and lanterns out in…" at bounding box center [509, 521] width 570 height 73
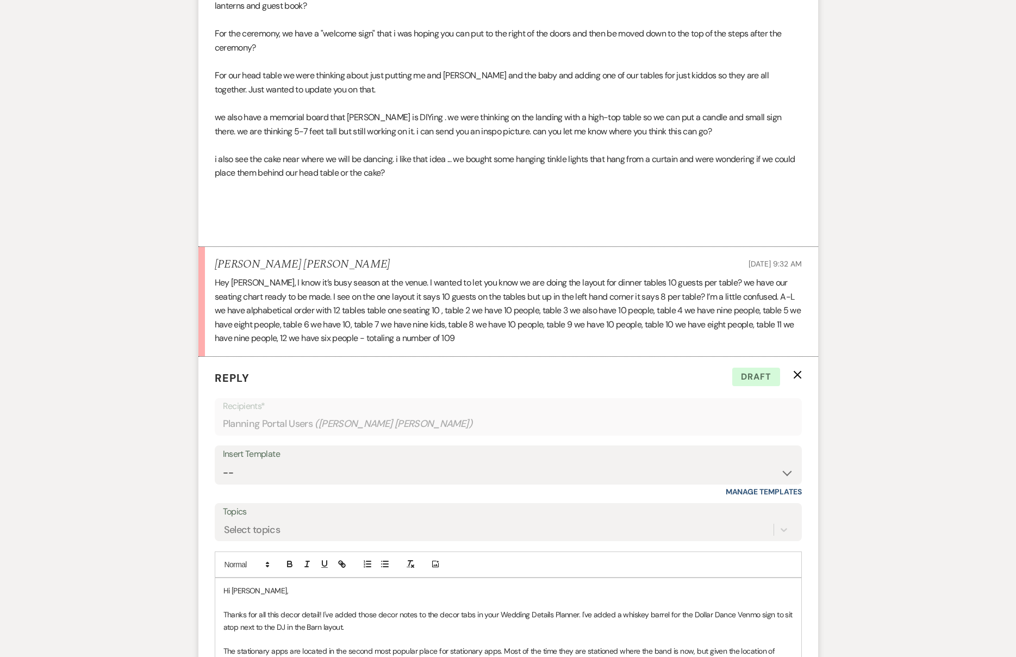
scroll to position [8862, 0]
drag, startPoint x: 364, startPoint y: 281, endPoint x: 467, endPoint y: 297, distance: 103.6
click at [467, 297] on p "Hey [PERSON_NAME], I know it’s busy season at the venue. I wanted to let you kn…" at bounding box center [508, 309] width 587 height 70
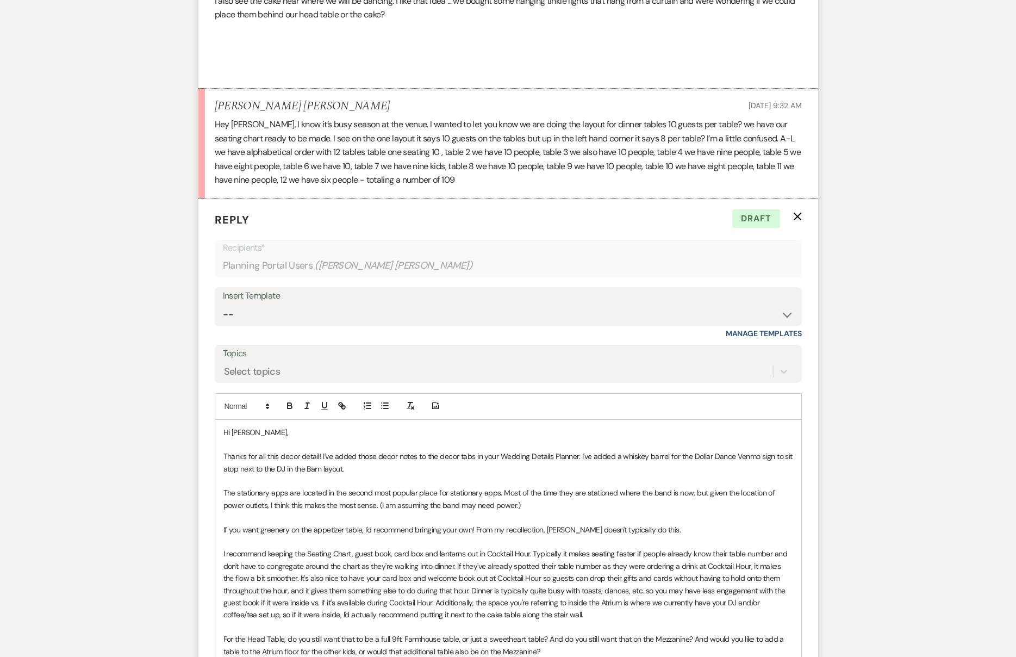
click at [339, 567] on p "I recommend keeping the Seating Chart, guest book, card box and lanterns out in…" at bounding box center [509, 584] width 570 height 73
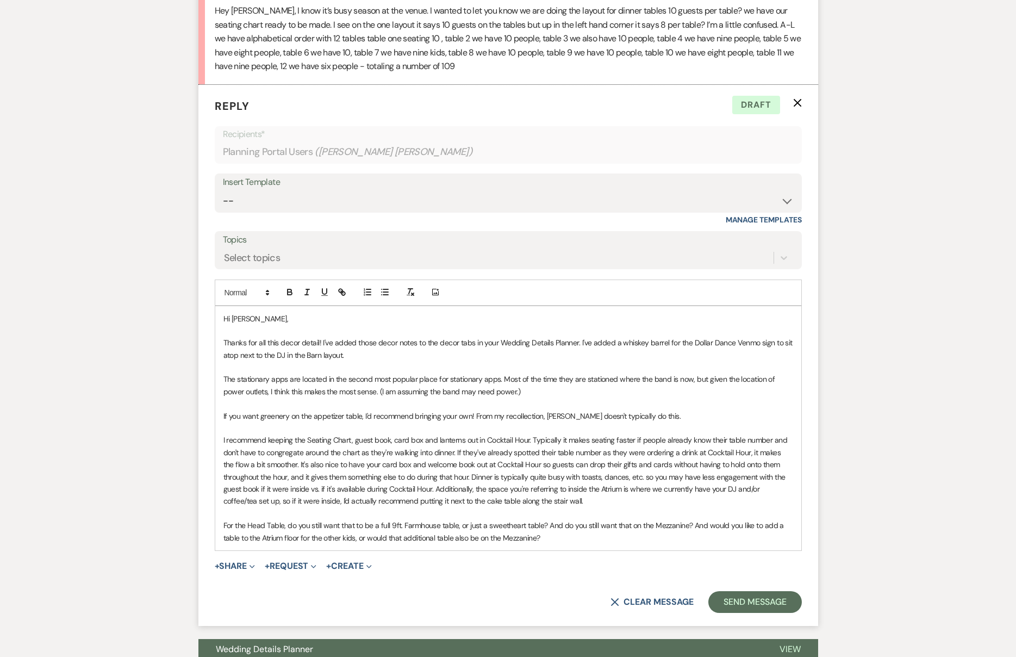
scroll to position [9145, 0]
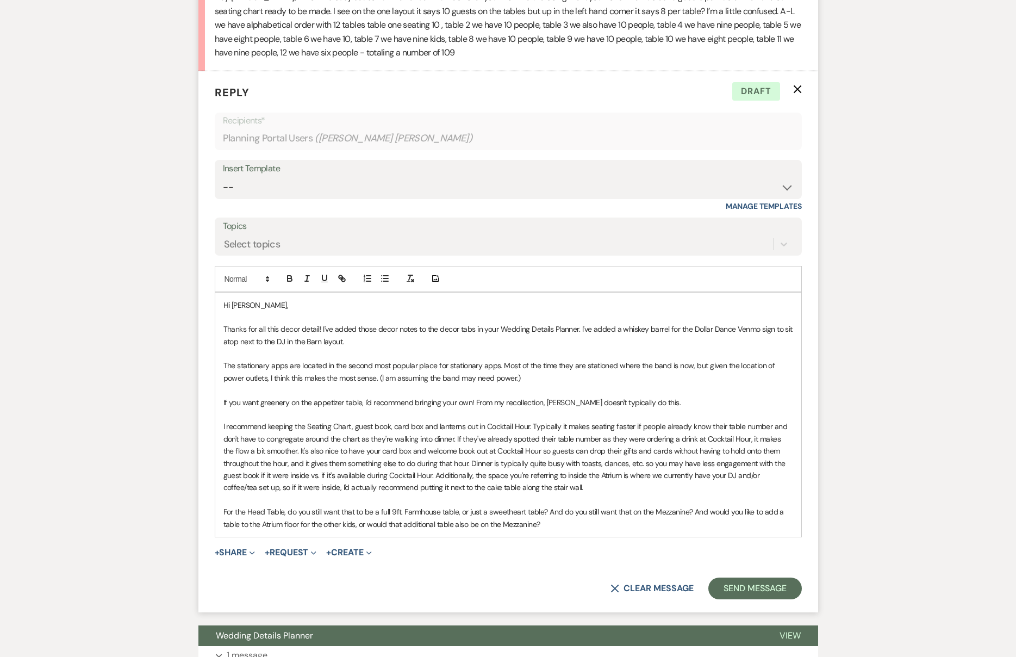
click at [383, 323] on p "Thanks for all this decor detail! I've added those decor notes to the decor tab…" at bounding box center [509, 335] width 570 height 24
drag, startPoint x: 551, startPoint y: 494, endPoint x: 195, endPoint y: 294, distance: 408.6
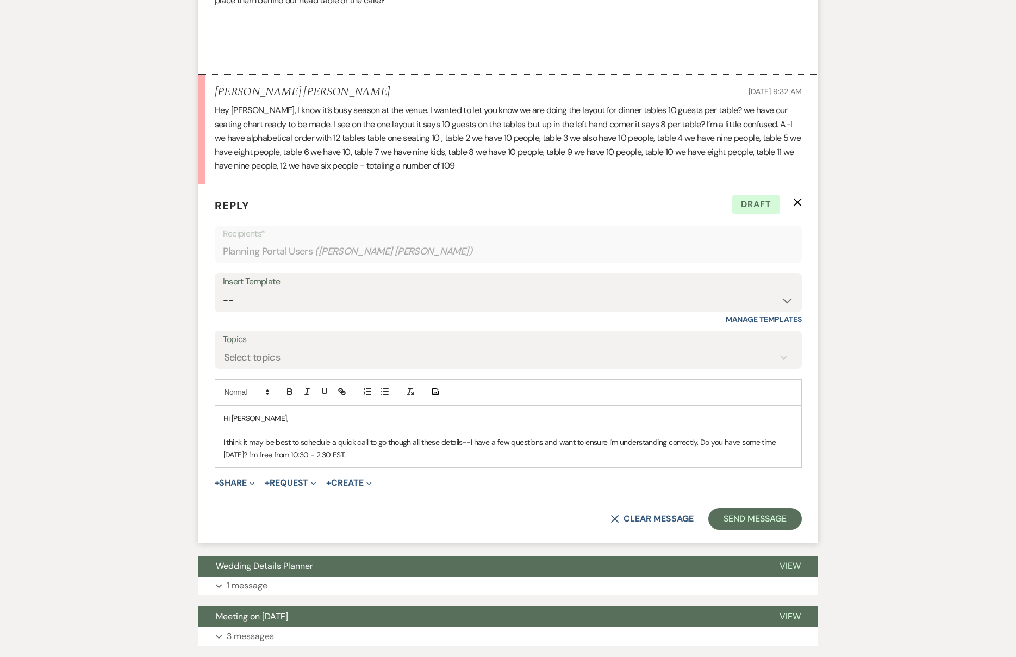
scroll to position [9033, 0]
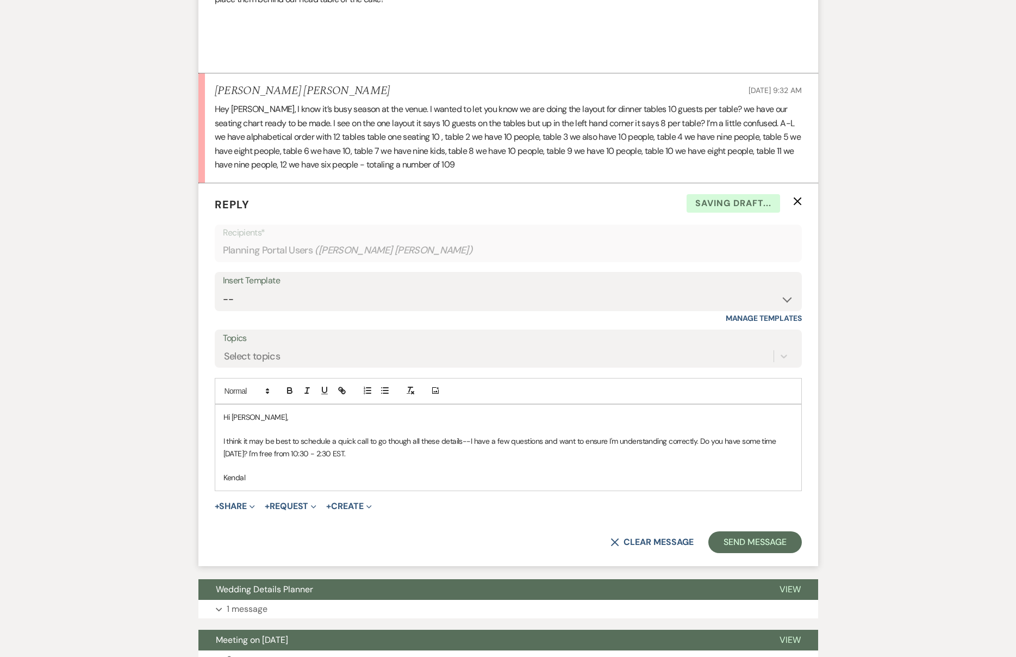
click at [468, 435] on p "I think it may be best to schedule a quick call to go though all these details-…" at bounding box center [509, 447] width 570 height 24
click at [464, 471] on p "Kendal" at bounding box center [509, 477] width 570 height 12
click at [220, 412] on div "Hi [PERSON_NAME], I think it may be best to schedule a quick call to go though …" at bounding box center [508, 448] width 586 height 86
click at [550, 423] on p at bounding box center [509, 429] width 570 height 12
click at [569, 431] on div "Hi [PERSON_NAME], Thank you for sending all this detail! I think it may be best…" at bounding box center [508, 448] width 586 height 86
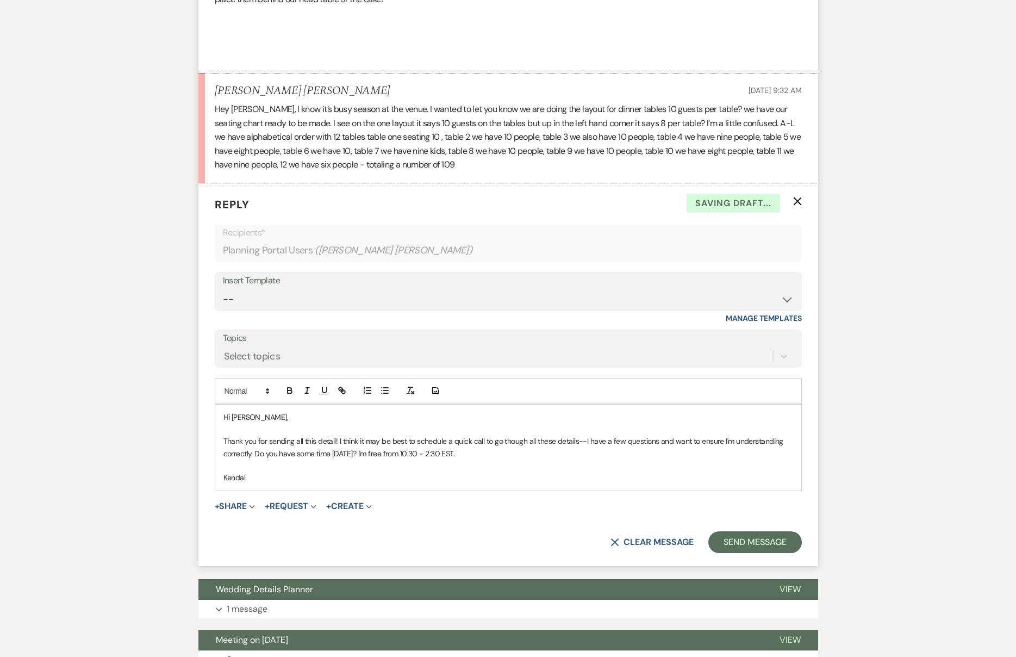
click at [569, 471] on p "Kendal" at bounding box center [509, 477] width 570 height 12
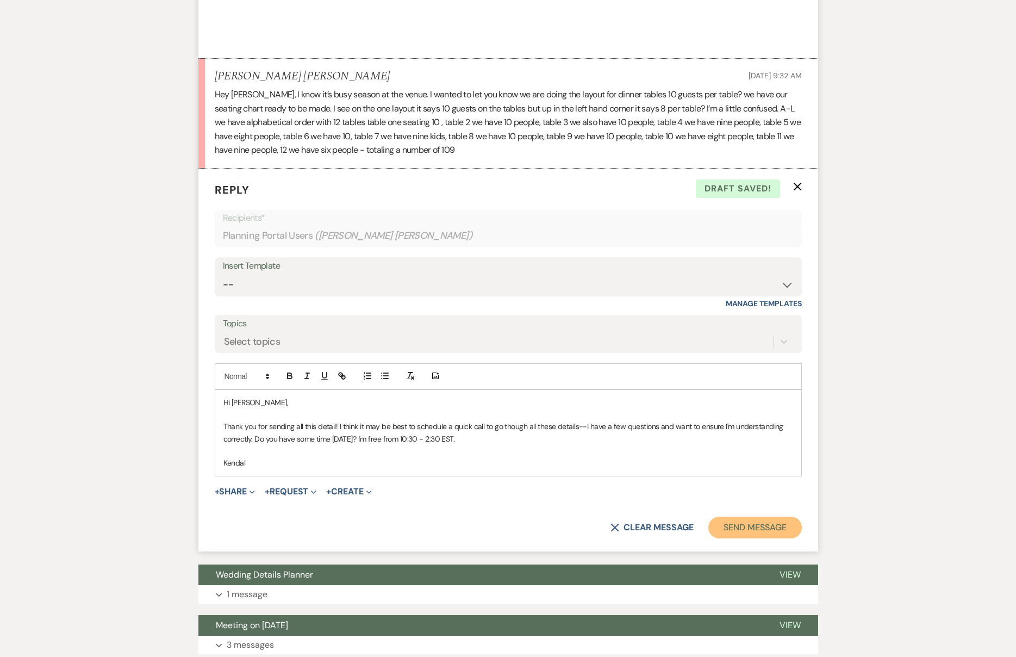
click at [740, 517] on button "Send Message" at bounding box center [755, 528] width 93 height 22
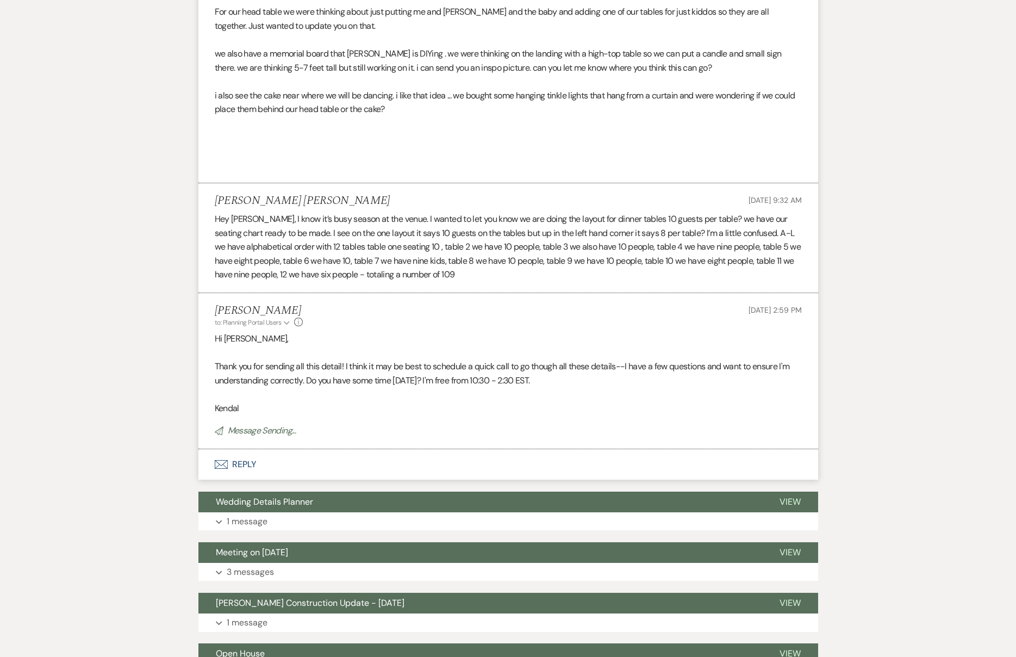
scroll to position [8923, 0]
